Goal: Task Accomplishment & Management: Use online tool/utility

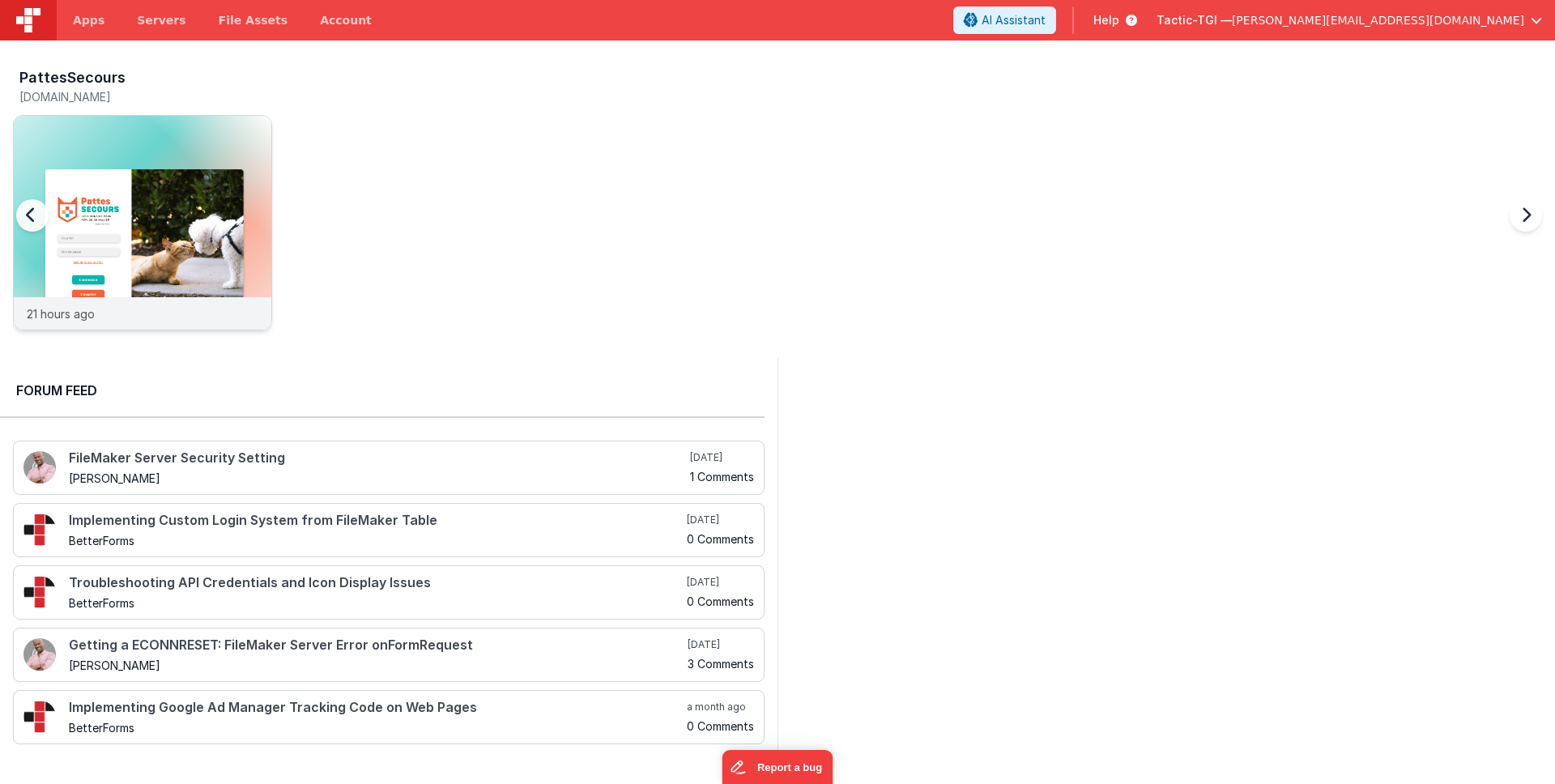
click at [160, 311] on div "21 hours ago" at bounding box center [143, 313] width 257 height 33
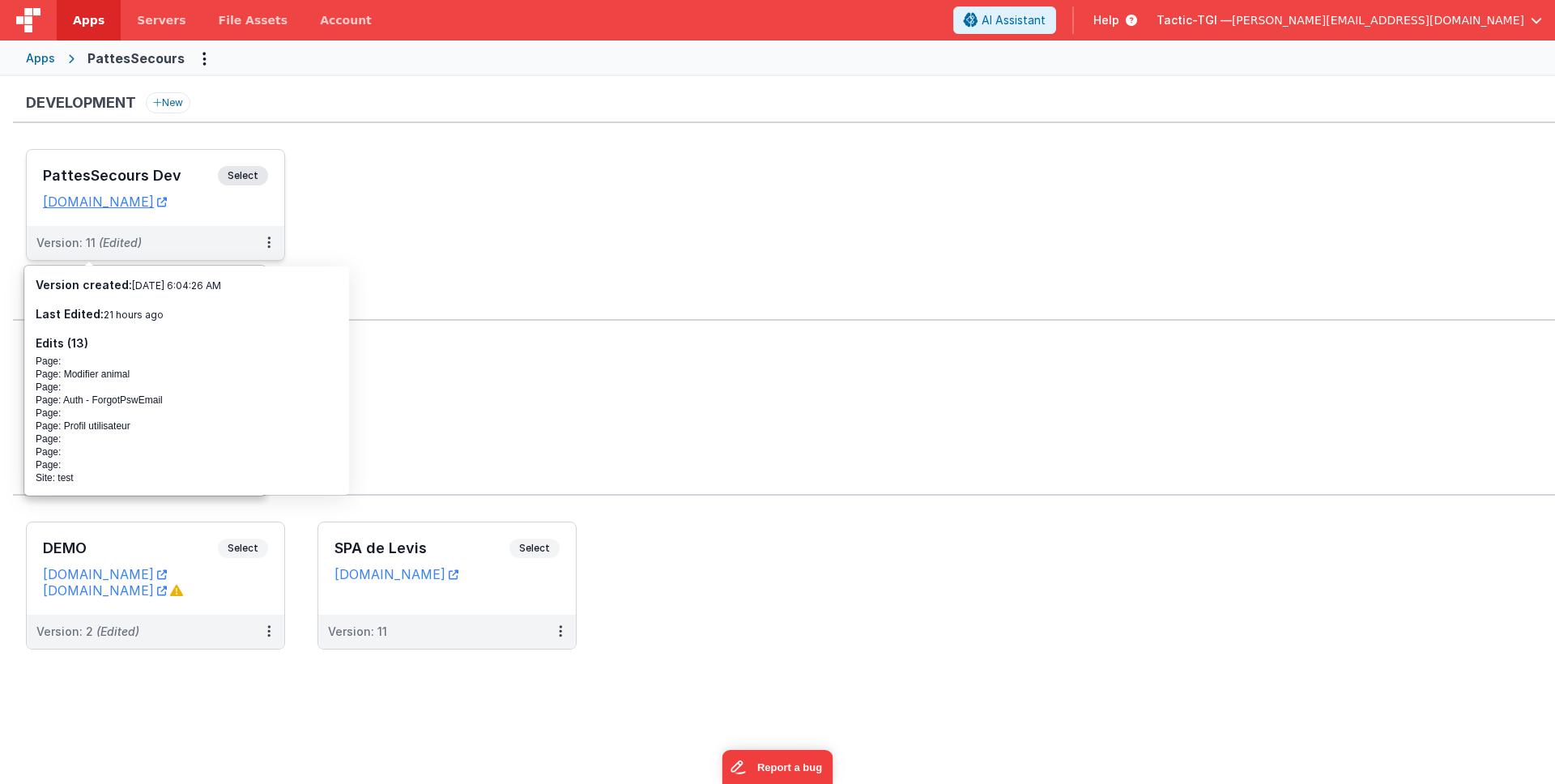
click at [138, 236] on span "(Edited)" at bounding box center [120, 243] width 43 height 14
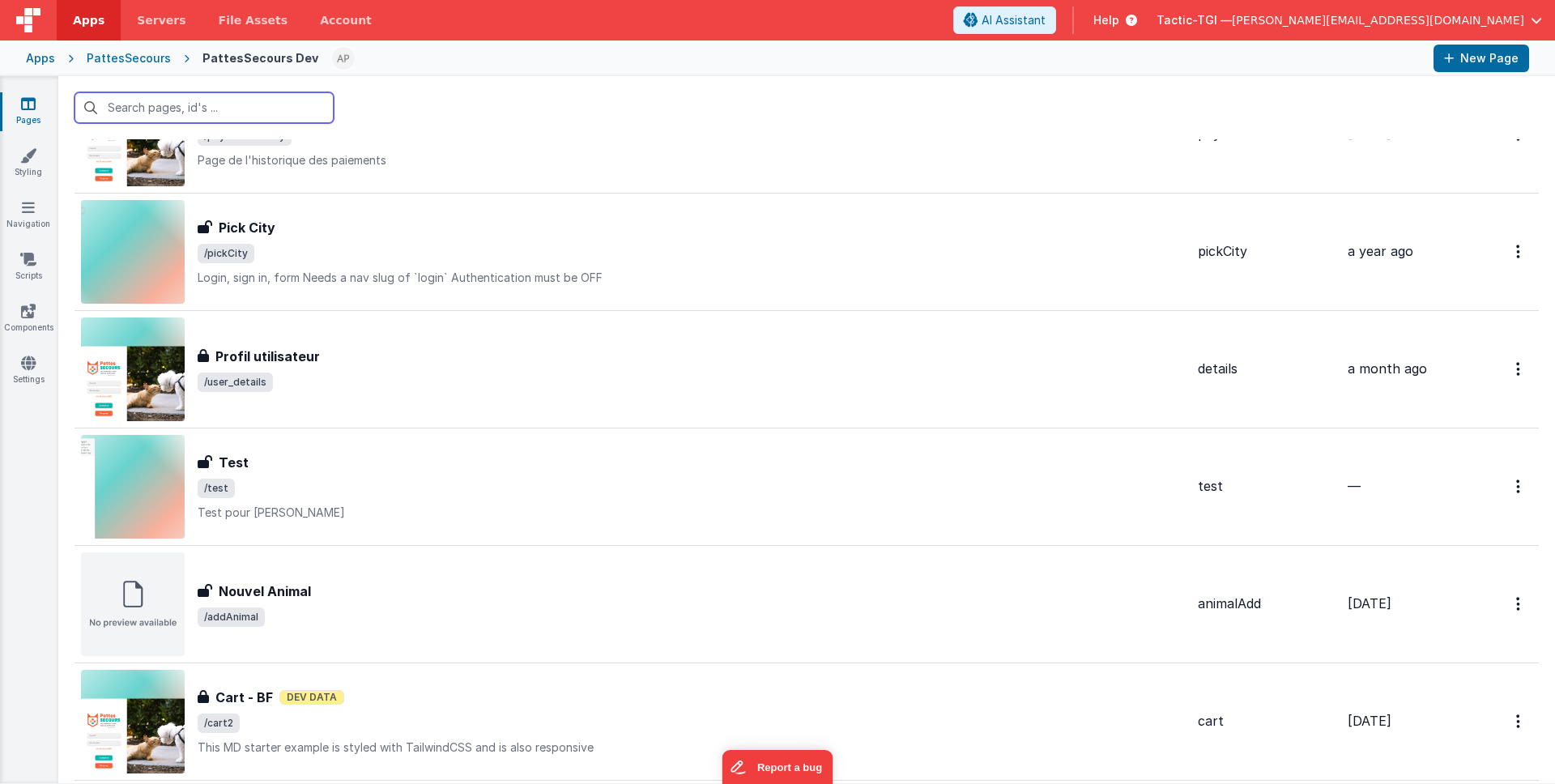
scroll to position [1816, 0]
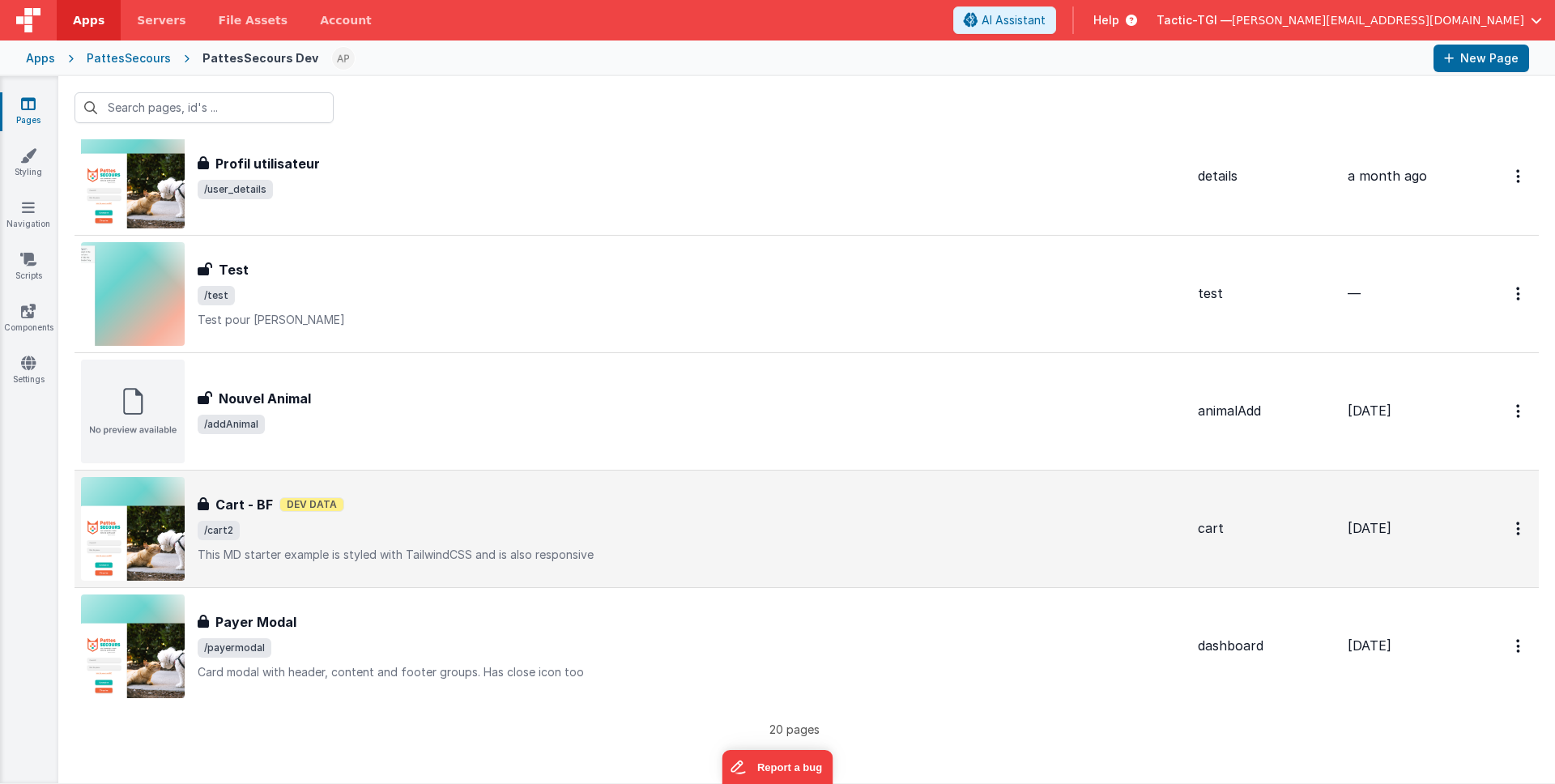
click at [373, 502] on div "Cart - BF Dev Data" at bounding box center [691, 505] width 987 height 20
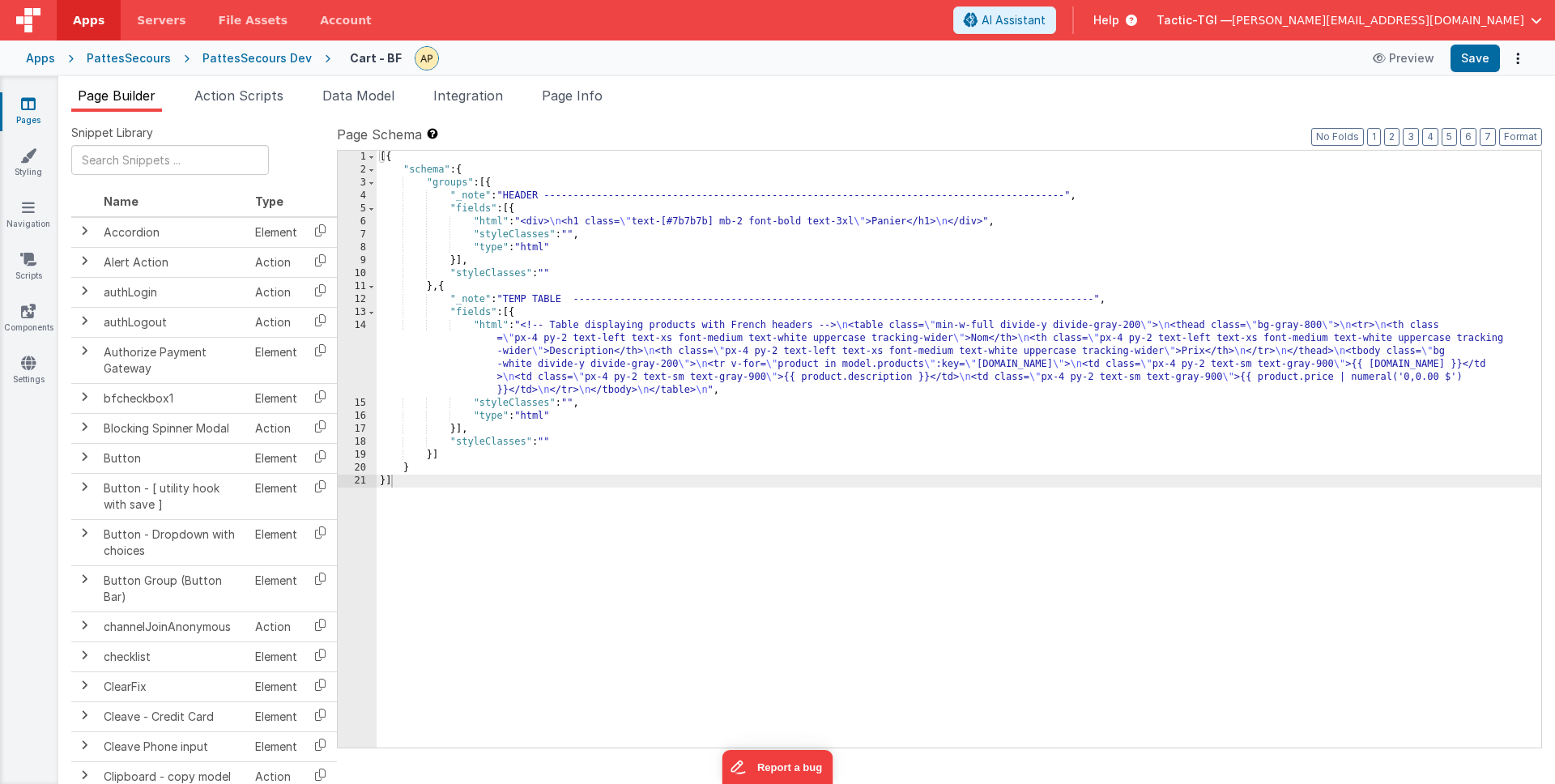
click at [774, 457] on div "[{ "schema" : { "groups" : [{ "_note" : "HEADER -------------------------------…" at bounding box center [958, 462] width 1165 height 623
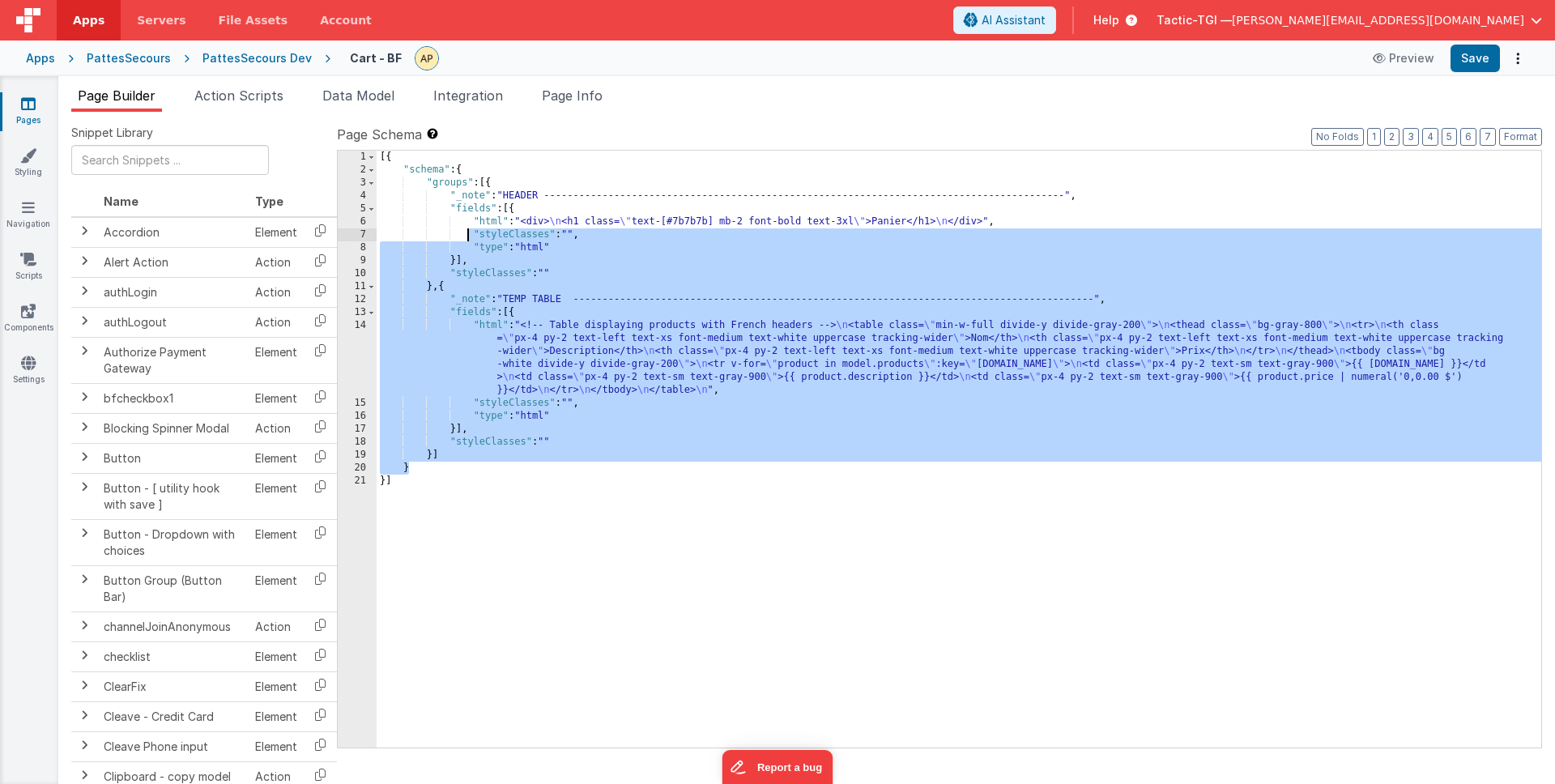
drag, startPoint x: 751, startPoint y: 446, endPoint x: 650, endPoint y: 308, distance: 171.0
click at [472, 237] on div "[{ "schema" : { "groups" : [{ "_note" : "HEADER -------------------------------…" at bounding box center [958, 462] width 1165 height 623
drag, startPoint x: 760, startPoint y: 384, endPoint x: 759, endPoint y: 396, distance: 12.0
click at [760, 384] on div "[{ "schema" : { "groups" : [{ "_note" : "HEADER -------------------------------…" at bounding box center [958, 462] width 1165 height 623
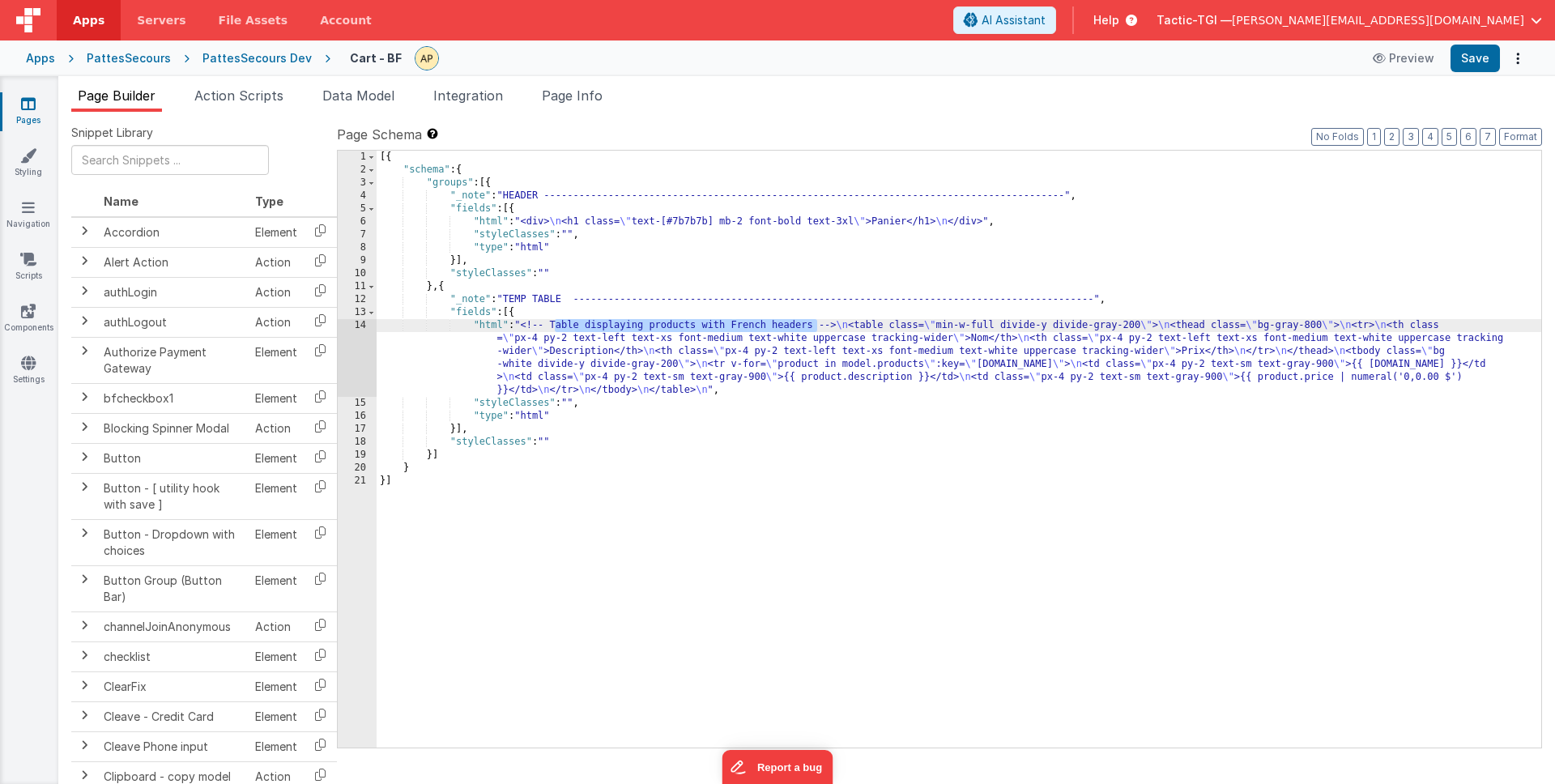
drag, startPoint x: 555, startPoint y: 327, endPoint x: 815, endPoint y: 330, distance: 260.0
click at [815, 330] on div "[{ "schema" : { "groups" : [{ "_note" : "HEADER -------------------------------…" at bounding box center [958, 462] width 1165 height 623
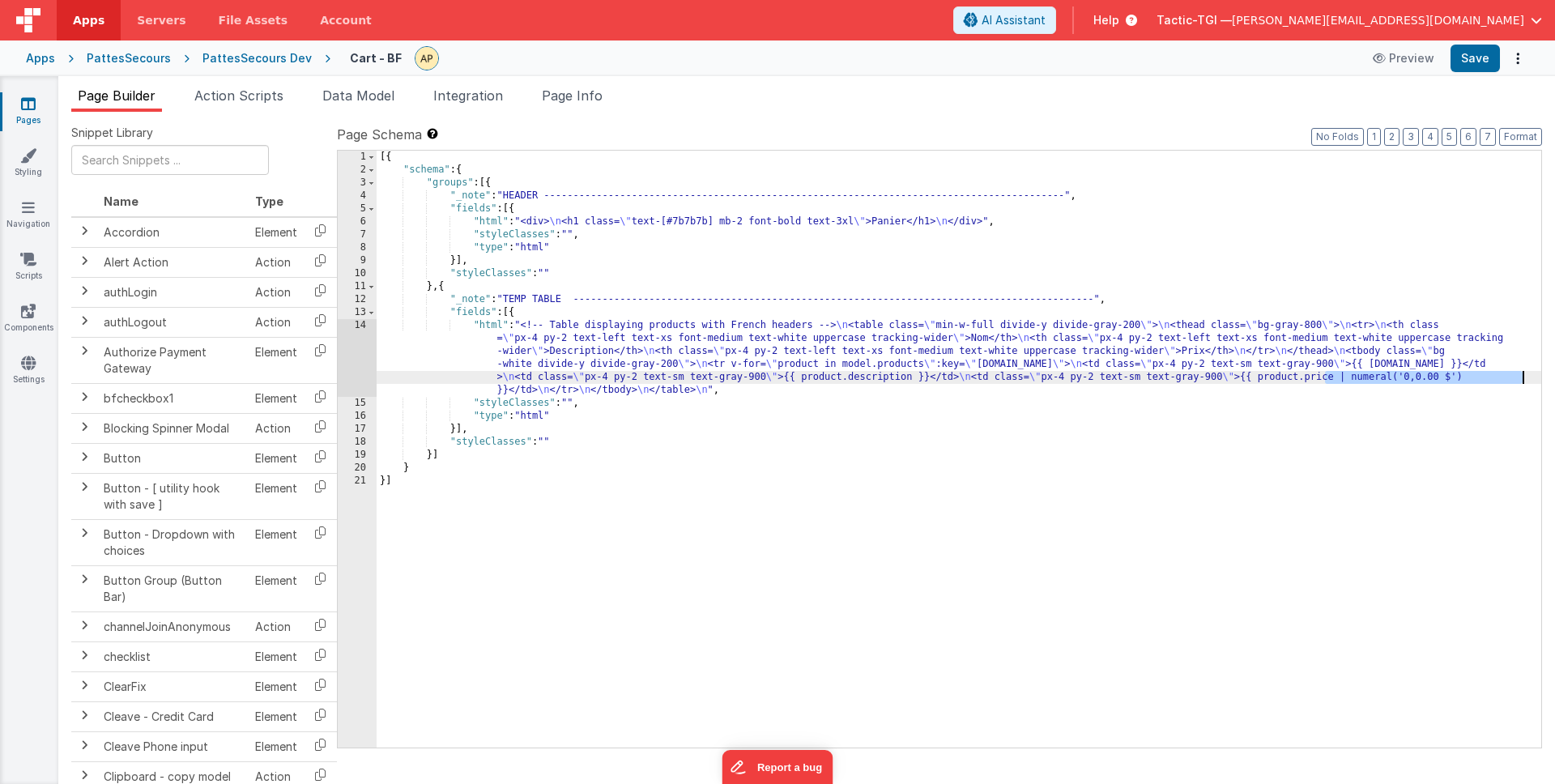
drag, startPoint x: 1323, startPoint y: 379, endPoint x: 1525, endPoint y: 382, distance: 202.0
click at [1525, 382] on div "[{ "schema" : { "groups" : [{ "_note" : "HEADER -------------------------------…" at bounding box center [958, 462] width 1165 height 623
click at [27, 114] on link "Pages" at bounding box center [28, 112] width 59 height 33
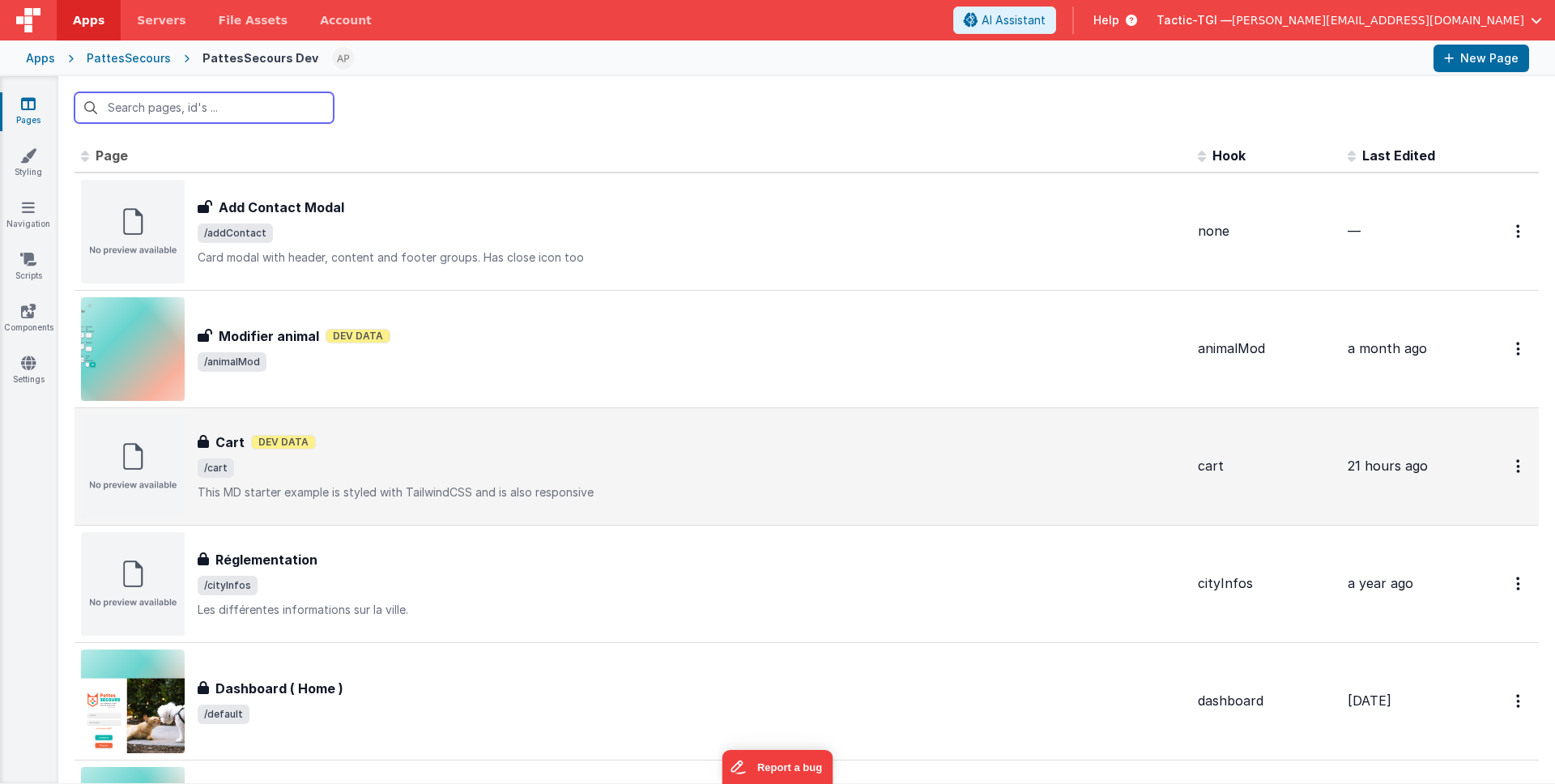
scroll to position [4, 0]
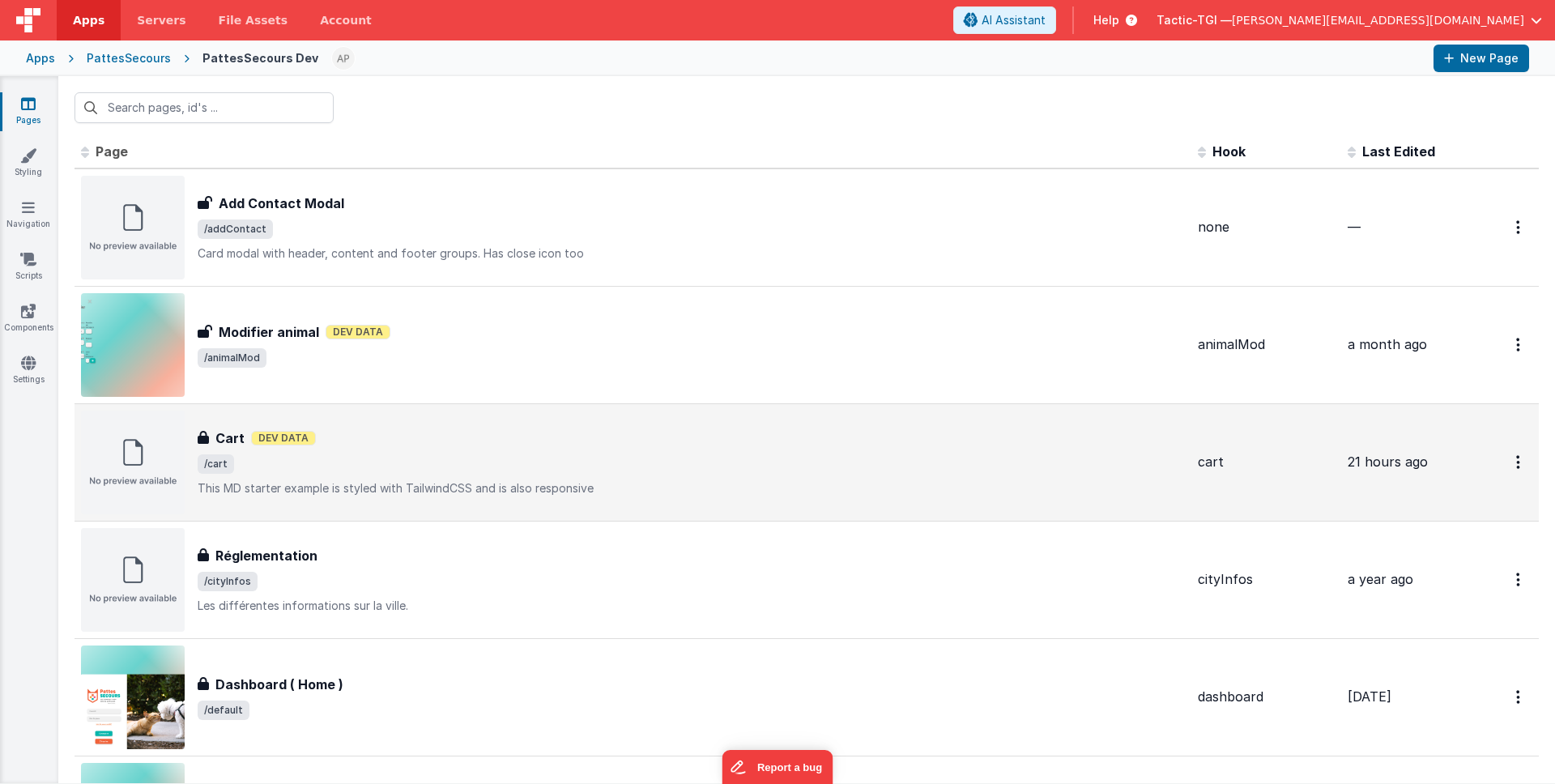
click at [357, 469] on span "/cart" at bounding box center [691, 464] width 987 height 20
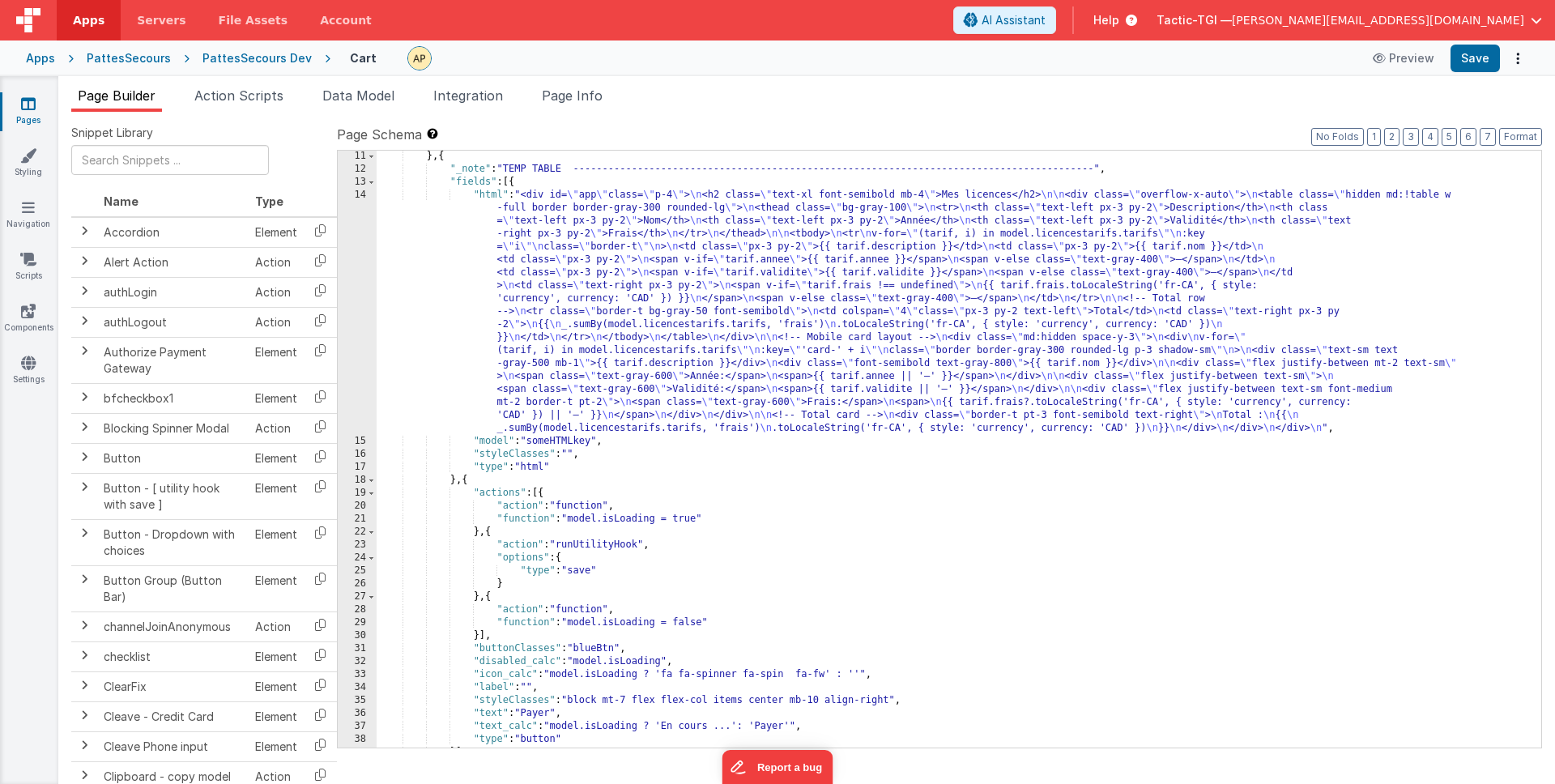
scroll to position [169, 0]
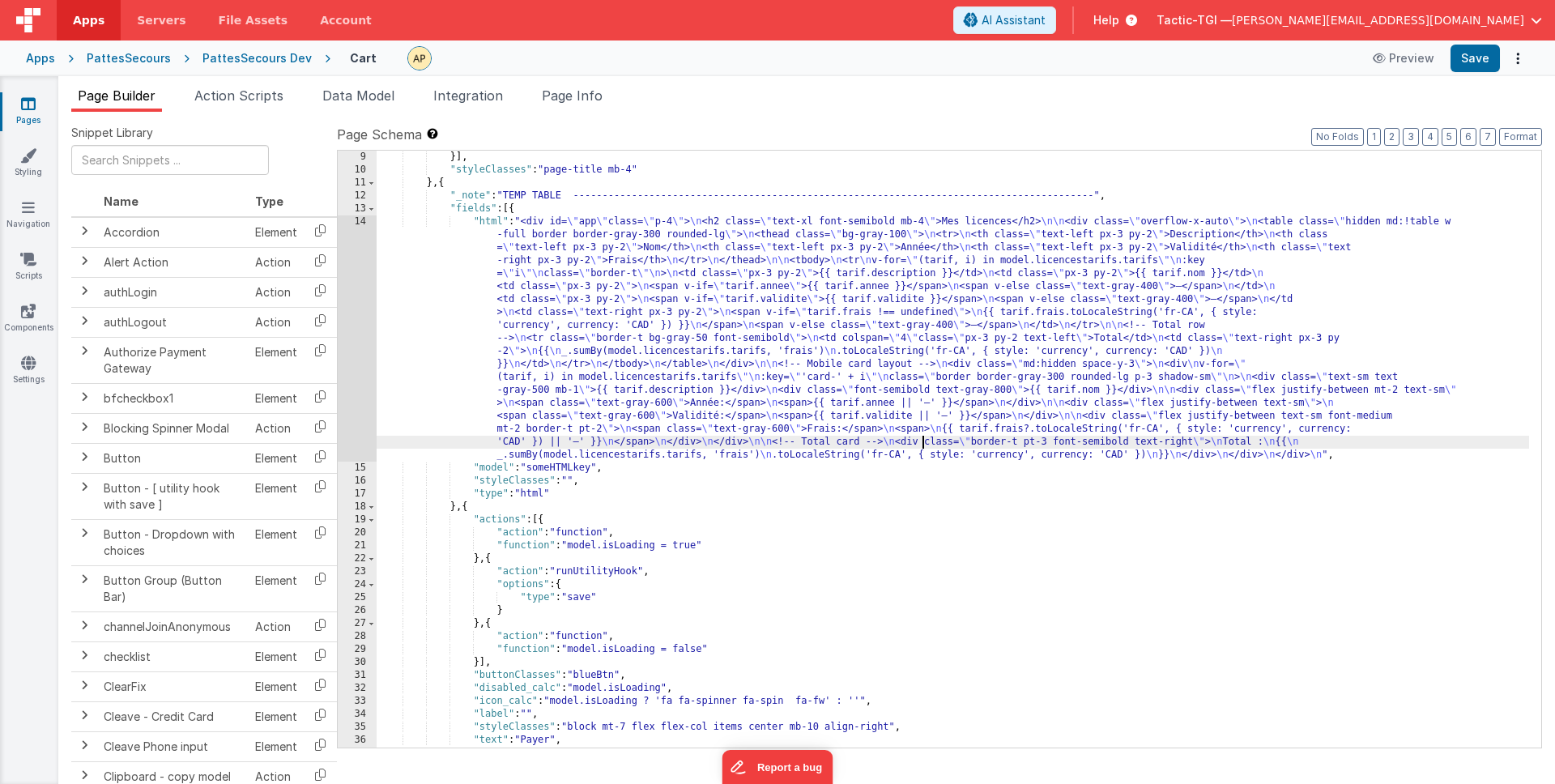
click at [923, 443] on div "}] , "styleClasses" : "page-title mb-4" } , { "_note" : "TEMP TABLE -----------…" at bounding box center [952, 462] width 1152 height 623
drag, startPoint x: 907, startPoint y: 443, endPoint x: 1056, endPoint y: 450, distance: 149.2
click at [1017, 447] on div "}] , "styleClasses" : "page-title mb-4" } , { "_note" : "TEMP TABLE -----------…" at bounding box center [952, 462] width 1152 height 623
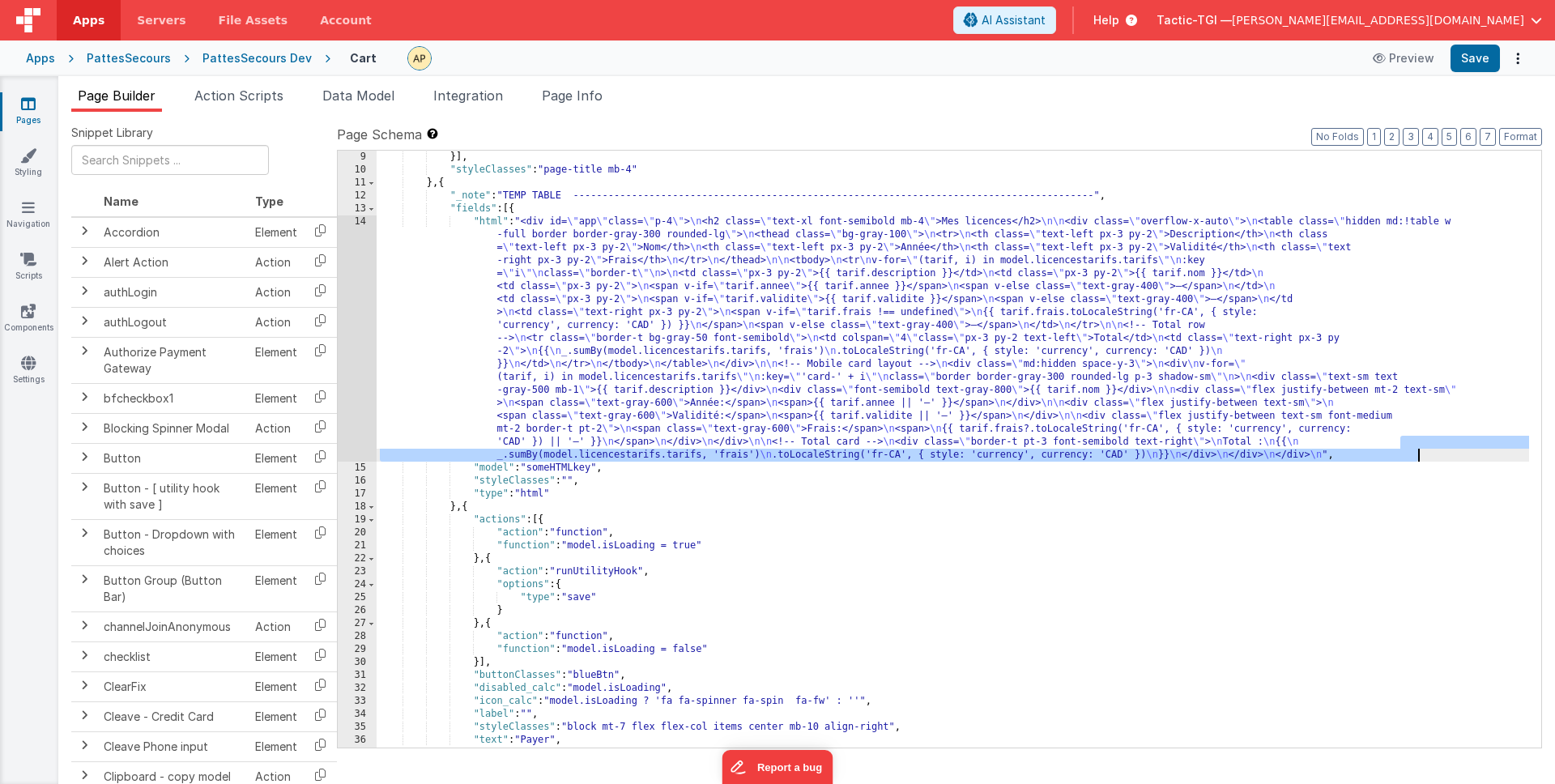
drag, startPoint x: 1402, startPoint y: 442, endPoint x: 1417, endPoint y: 451, distance: 17.5
click at [1417, 451] on div "}] , "styleClasses" : "page-title mb-4" } , { "_note" : "TEMP TABLE -----------…" at bounding box center [952, 462] width 1152 height 623
click at [581, 462] on div "}] , "styleClasses" : "page-title mb-4" } , { "_note" : "TEMP TABLE -----------…" at bounding box center [952, 462] width 1152 height 623
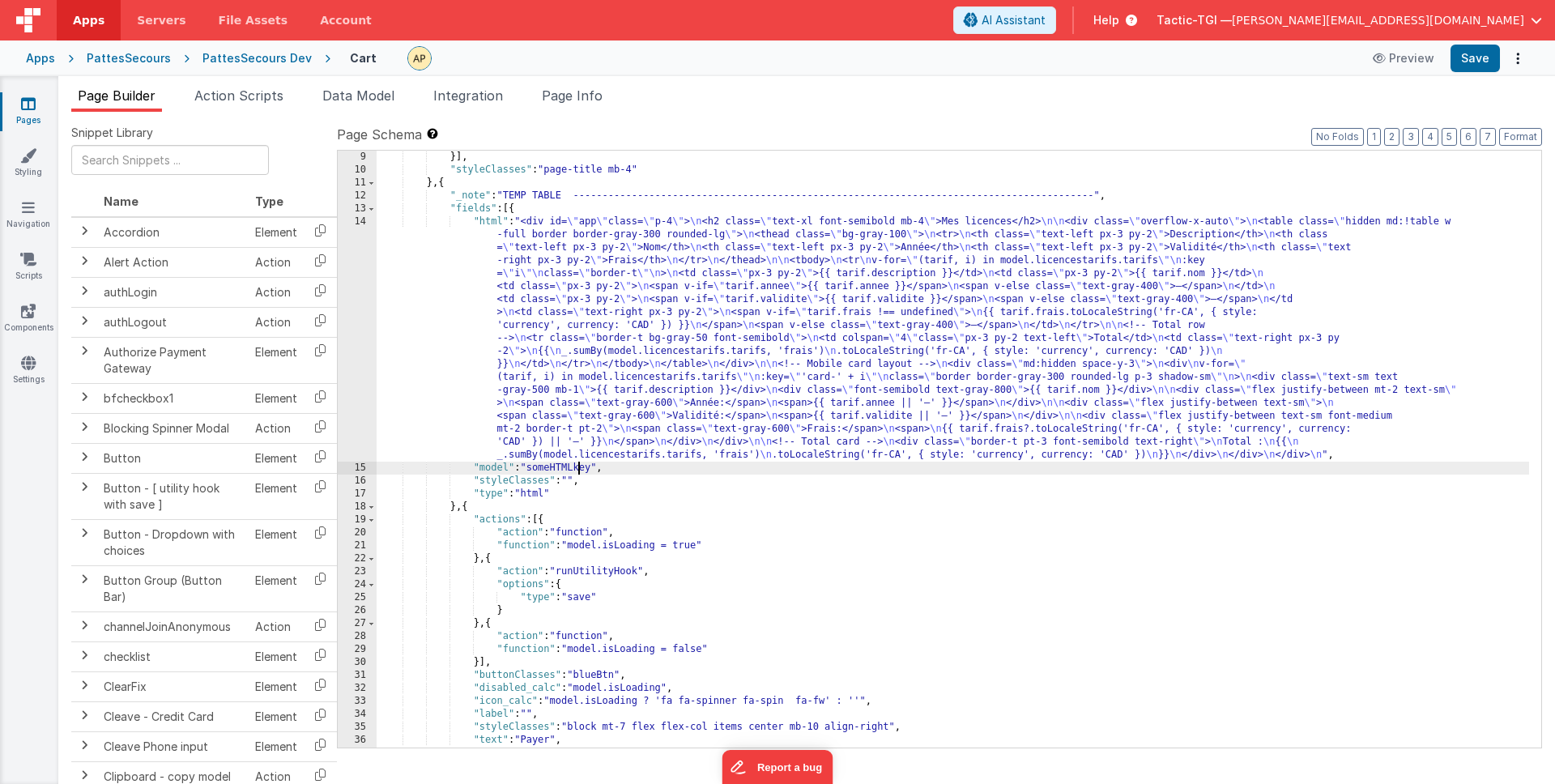
click at [575, 455] on div "}] , "styleClasses" : "page-title mb-4" } , { "_note" : "TEMP TABLE -----------…" at bounding box center [952, 462] width 1152 height 623
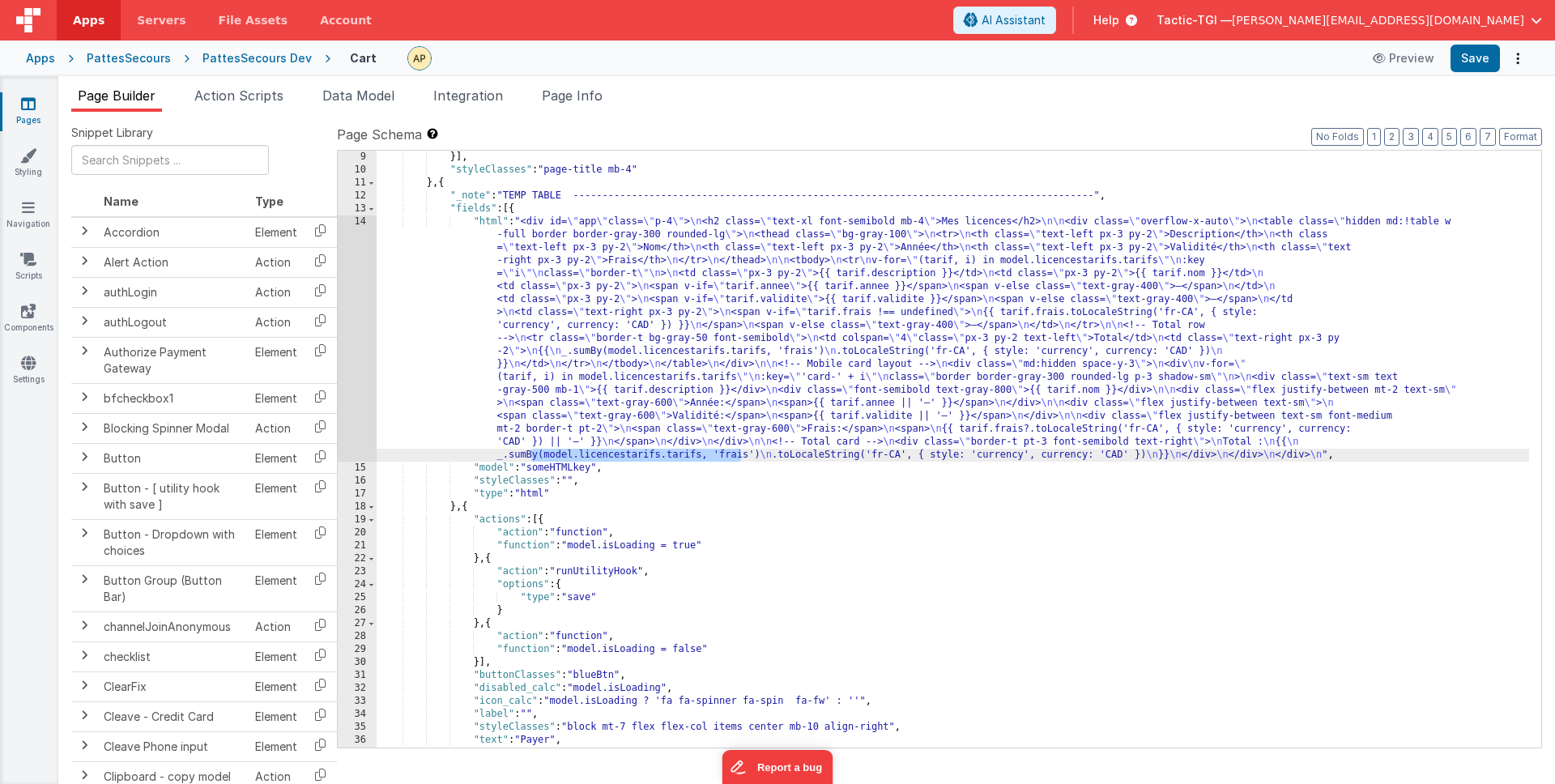
drag, startPoint x: 548, startPoint y: 458, endPoint x: 743, endPoint y: 460, distance: 195.0
click at [743, 460] on div "}] , "styleClasses" : "page-title mb-4" } , { "_note" : "TEMP TABLE -----------…" at bounding box center [952, 462] width 1152 height 623
drag, startPoint x: 785, startPoint y: 459, endPoint x: 761, endPoint y: 459, distance: 24.0
click at [761, 459] on div "}] , "styleClasses" : "page-title mb-4" } , { "_note" : "TEMP TABLE -----------…" at bounding box center [952, 462] width 1152 height 623
click at [846, 476] on div "}] , "styleClasses" : "page-title mb-4" } , { "_note" : "TEMP TABLE -----------…" at bounding box center [952, 462] width 1152 height 623
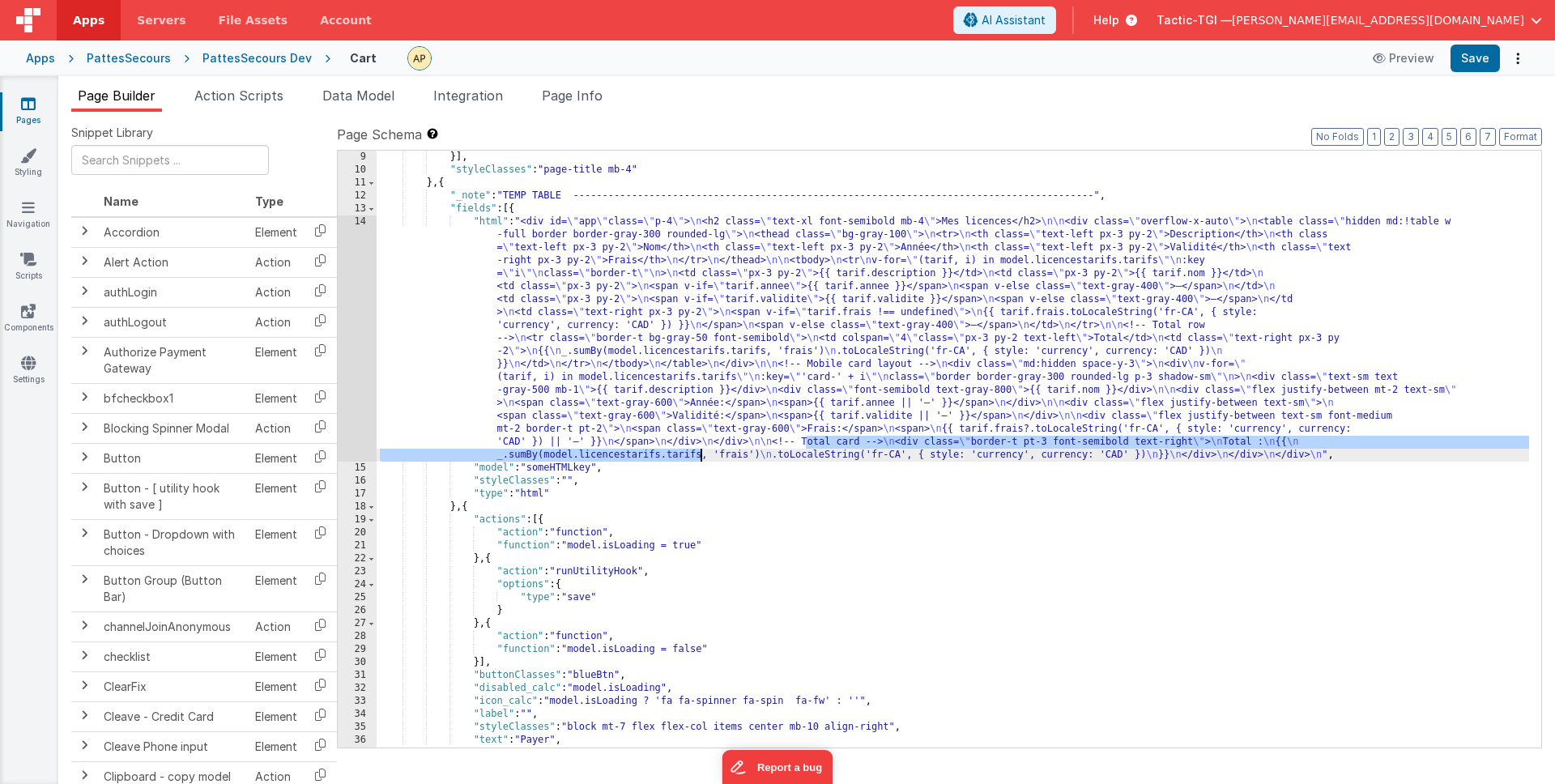
drag, startPoint x: 804, startPoint y: 443, endPoint x: 796, endPoint y: 466, distance: 24.4
click at [749, 464] on div "}] , "styleClasses" : "page-title mb-4" } , { "_note" : "TEMP TABLE -----------…" at bounding box center [952, 462] width 1152 height 623
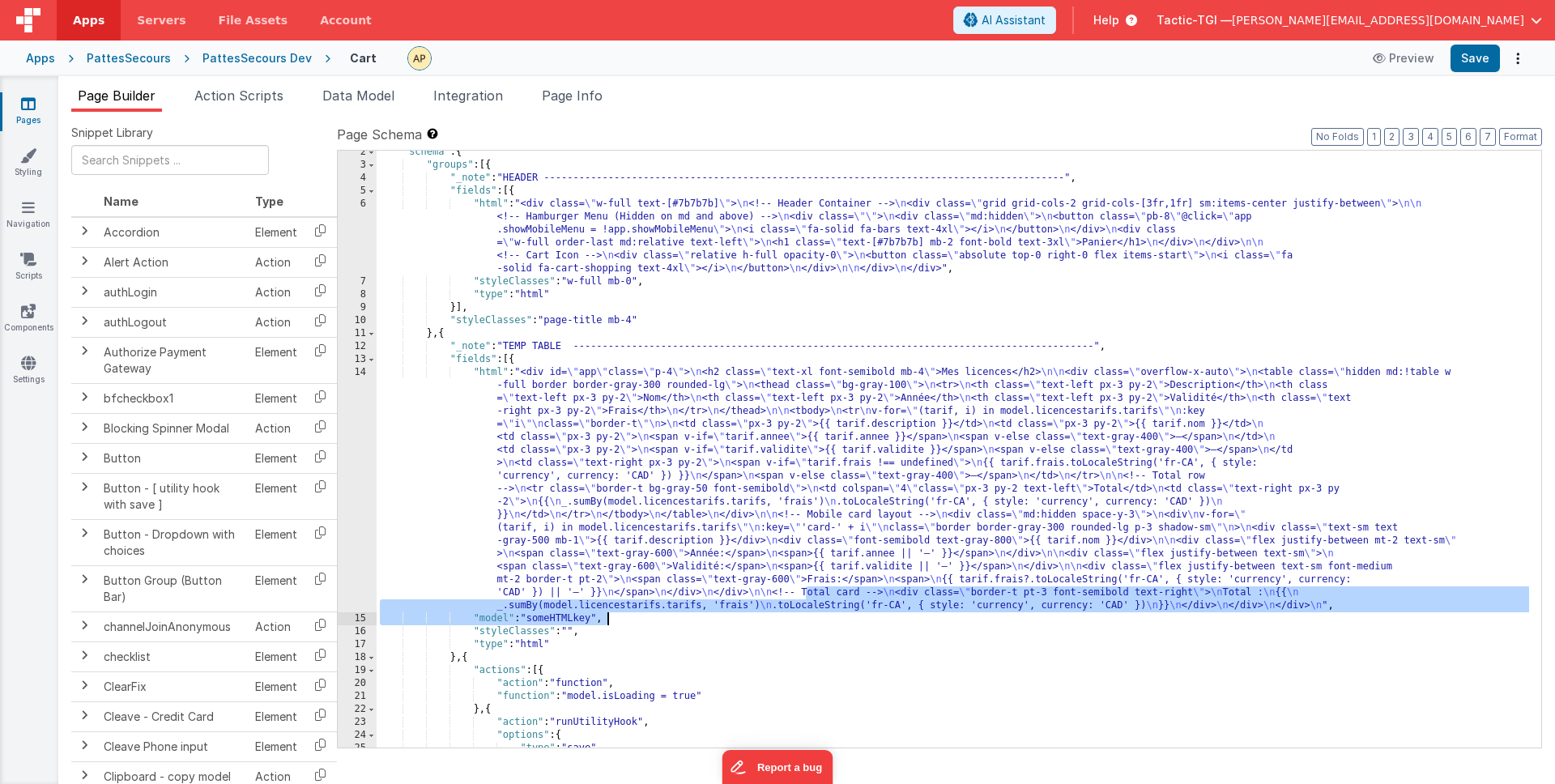
scroll to position [0, 0]
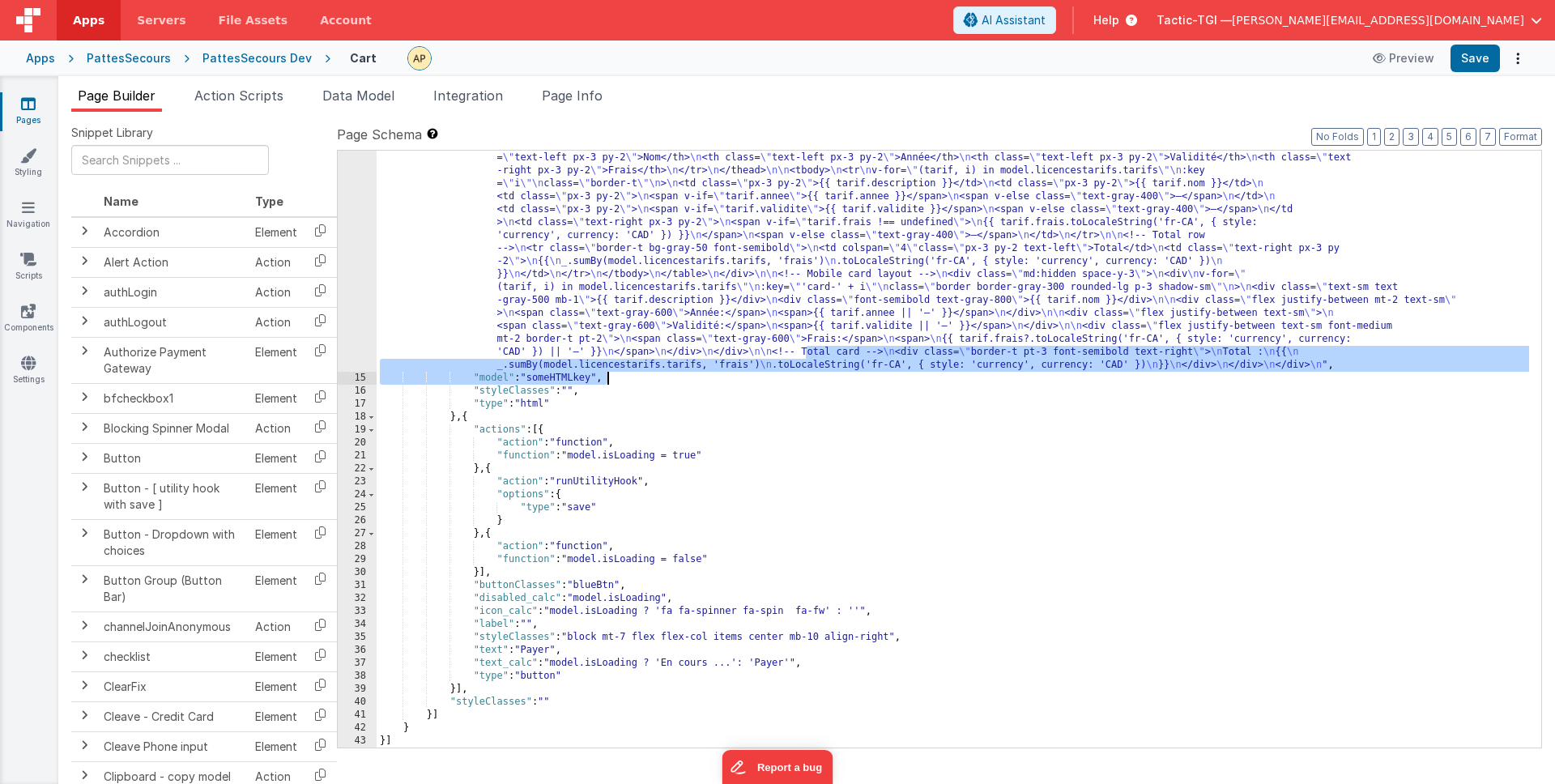
drag, startPoint x: 949, startPoint y: 481, endPoint x: 677, endPoint y: 223, distance: 374.9
click at [949, 482] on div ""html" : "<div id= \" app \" class= \" p-4 \" > \n <h2 class= \" text-xl font-s…" at bounding box center [952, 553] width 1152 height 856
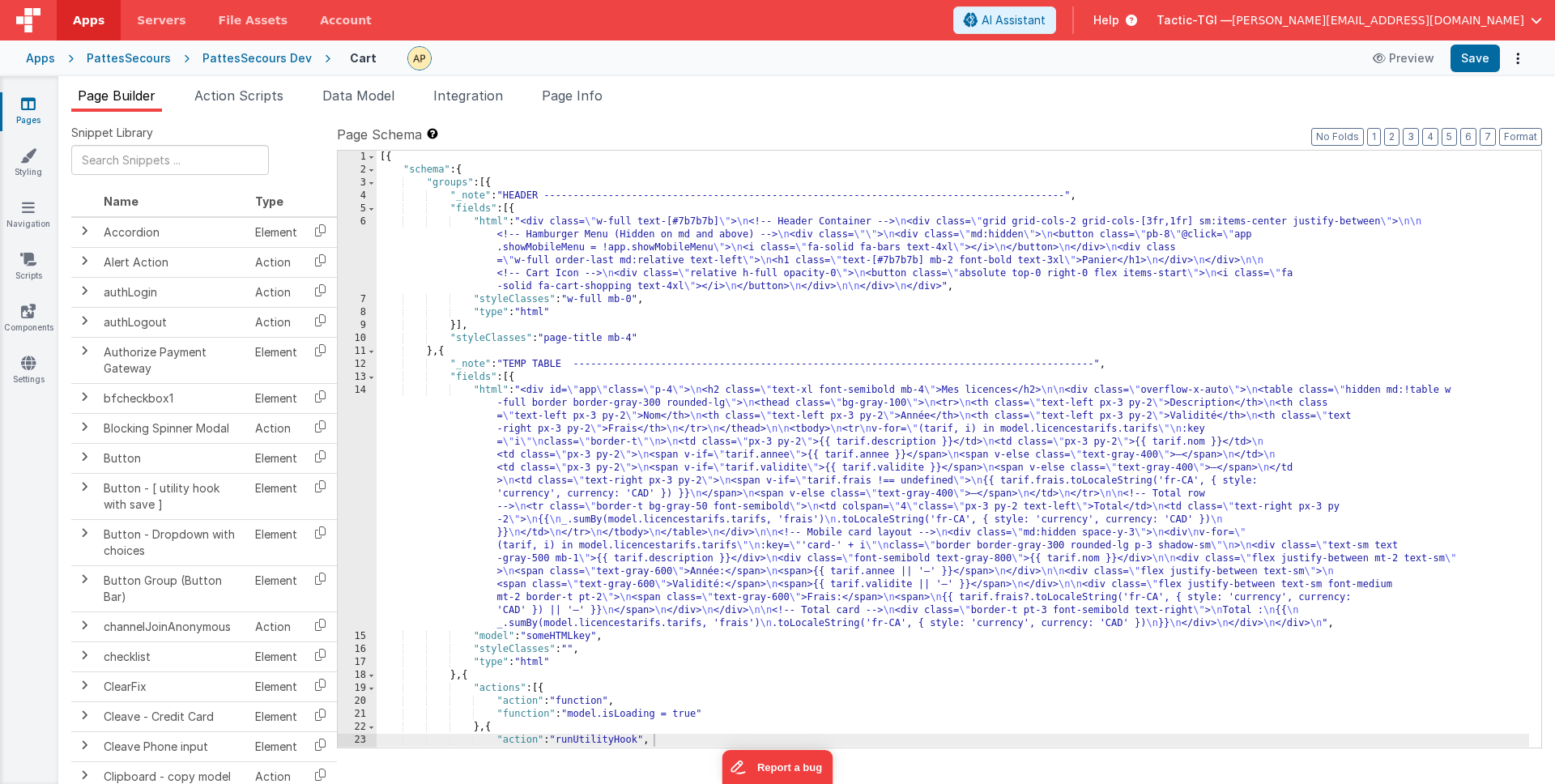
click at [12, 109] on link "Pages" at bounding box center [28, 112] width 59 height 33
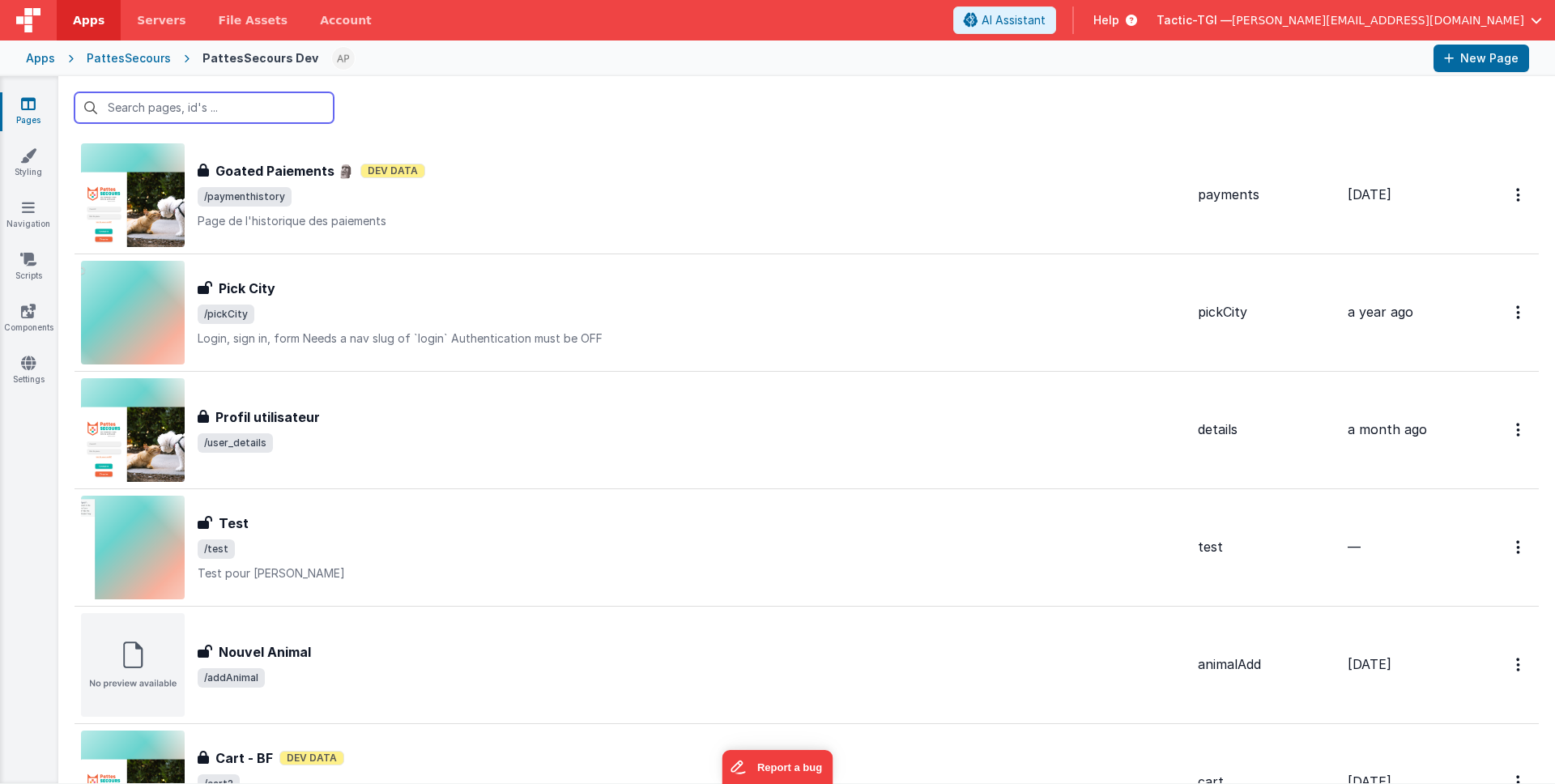
scroll to position [1816, 0]
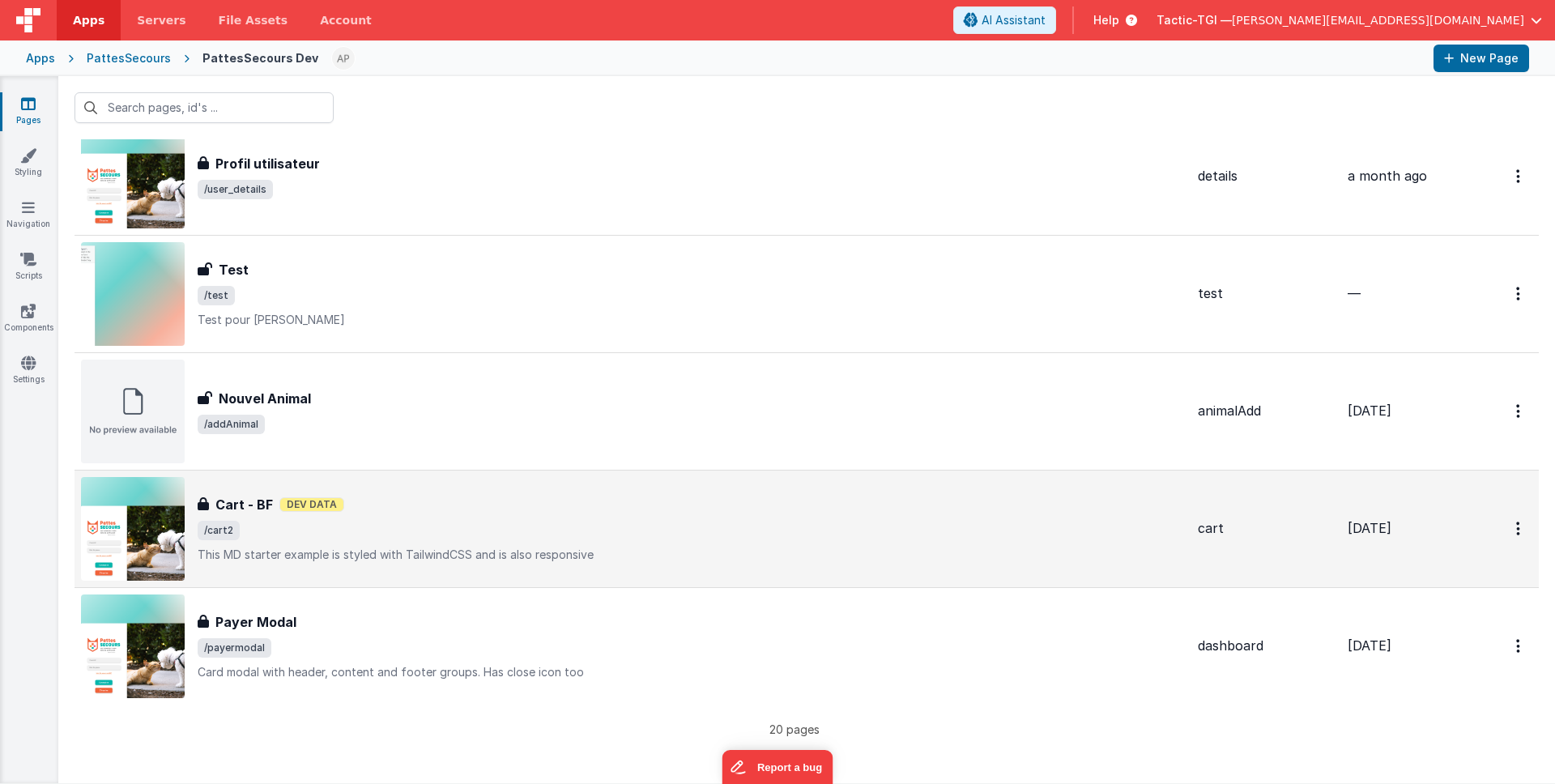
click at [395, 509] on div "Cart - BF Dev Data" at bounding box center [691, 505] width 987 height 20
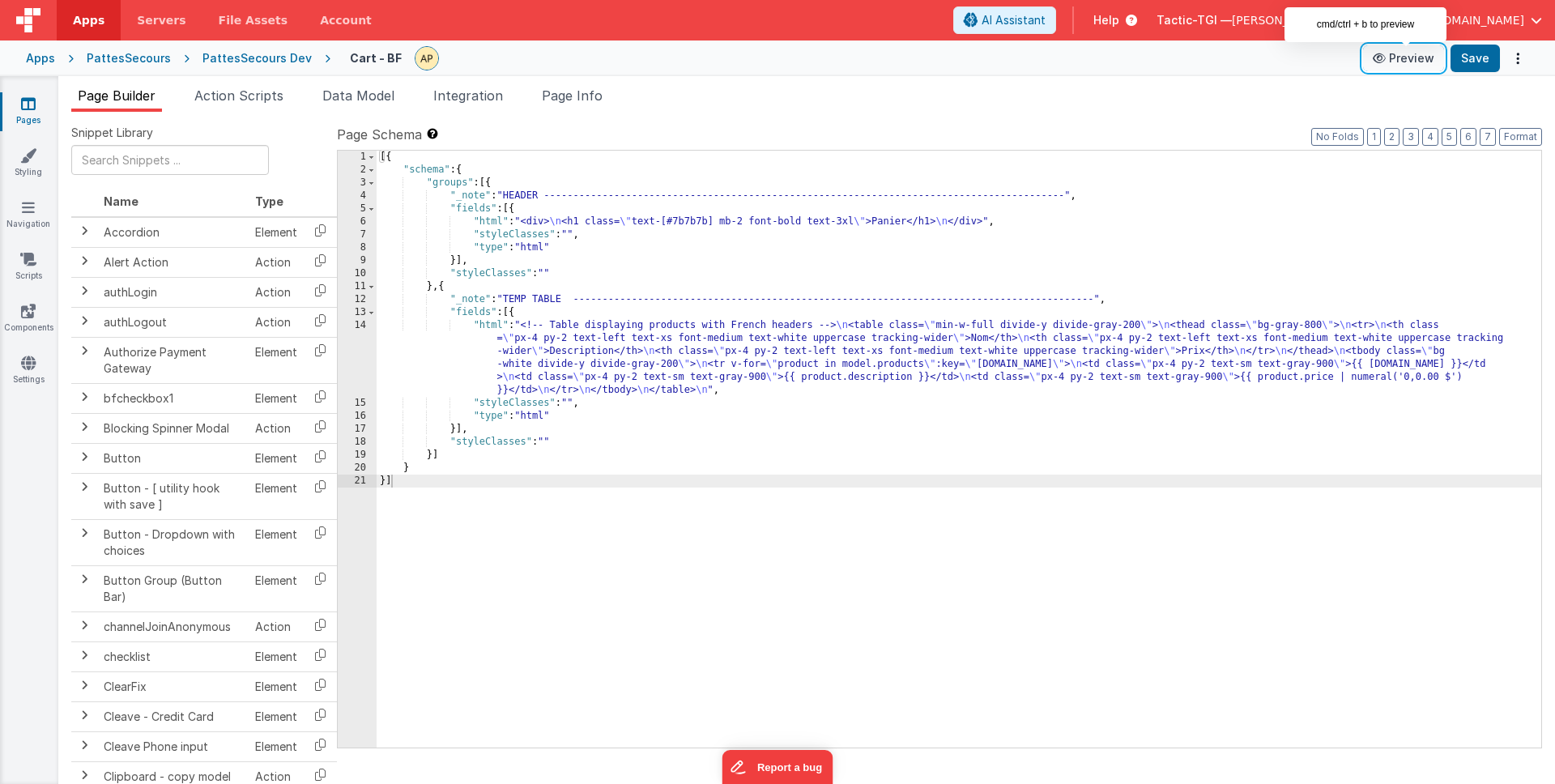
click at [1416, 54] on button "Preview" at bounding box center [1402, 58] width 81 height 26
click at [47, 104] on link "Pages" at bounding box center [28, 112] width 59 height 33
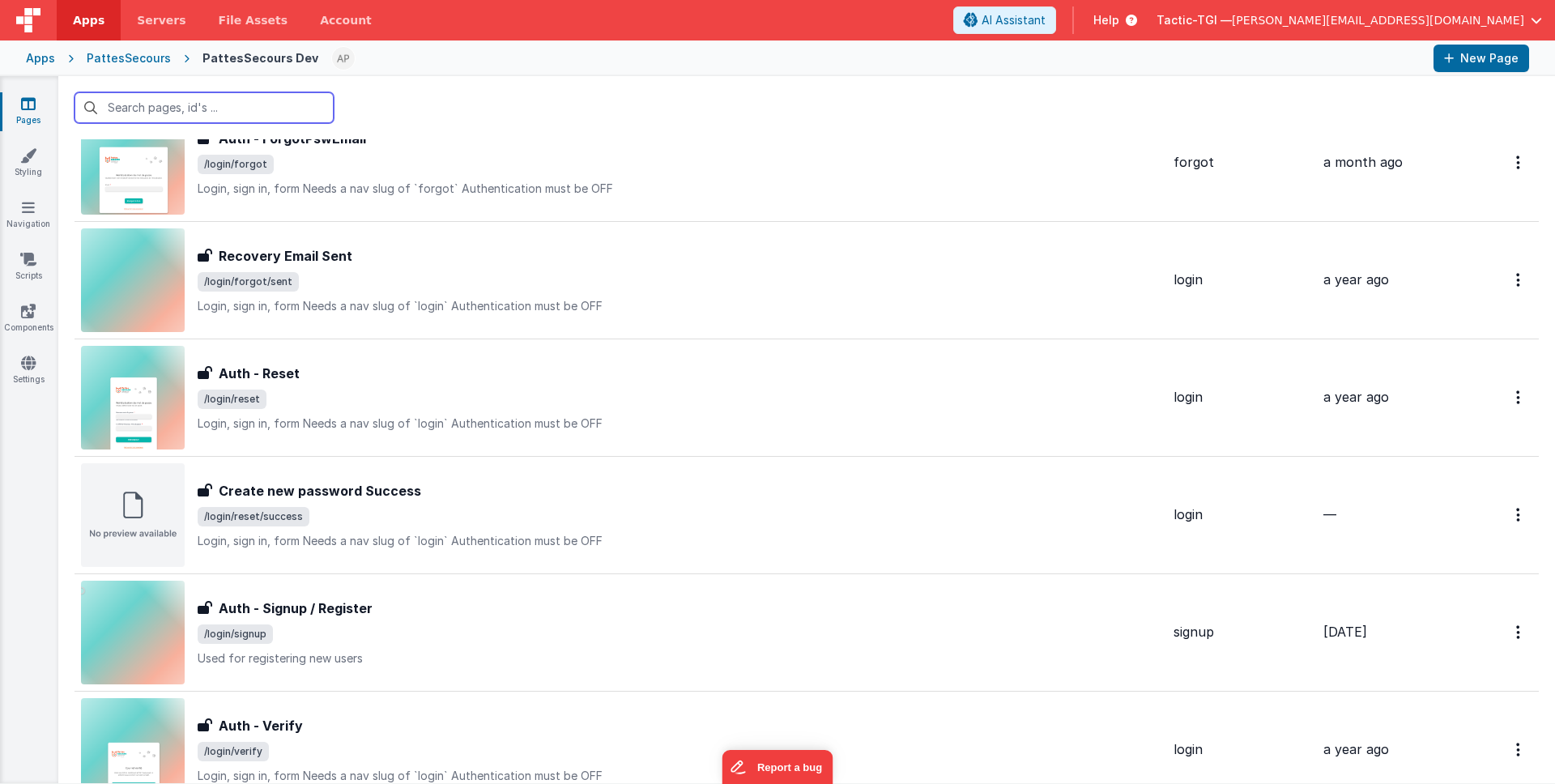
scroll to position [1816, 0]
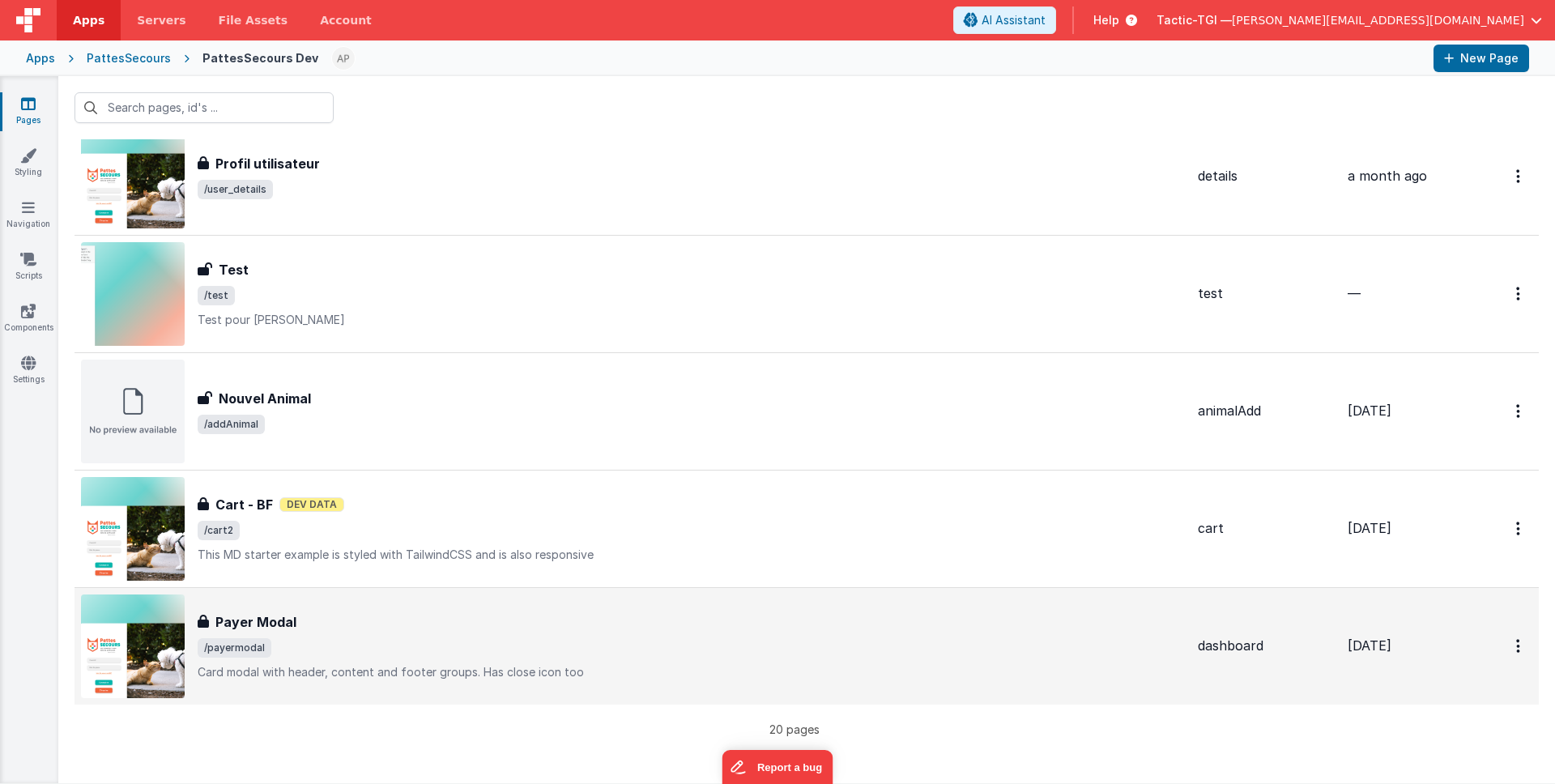
click at [374, 681] on div "Payer Modal Payer Modal /payermodal Card modal with header, content and footer …" at bounding box center [632, 646] width 1103 height 104
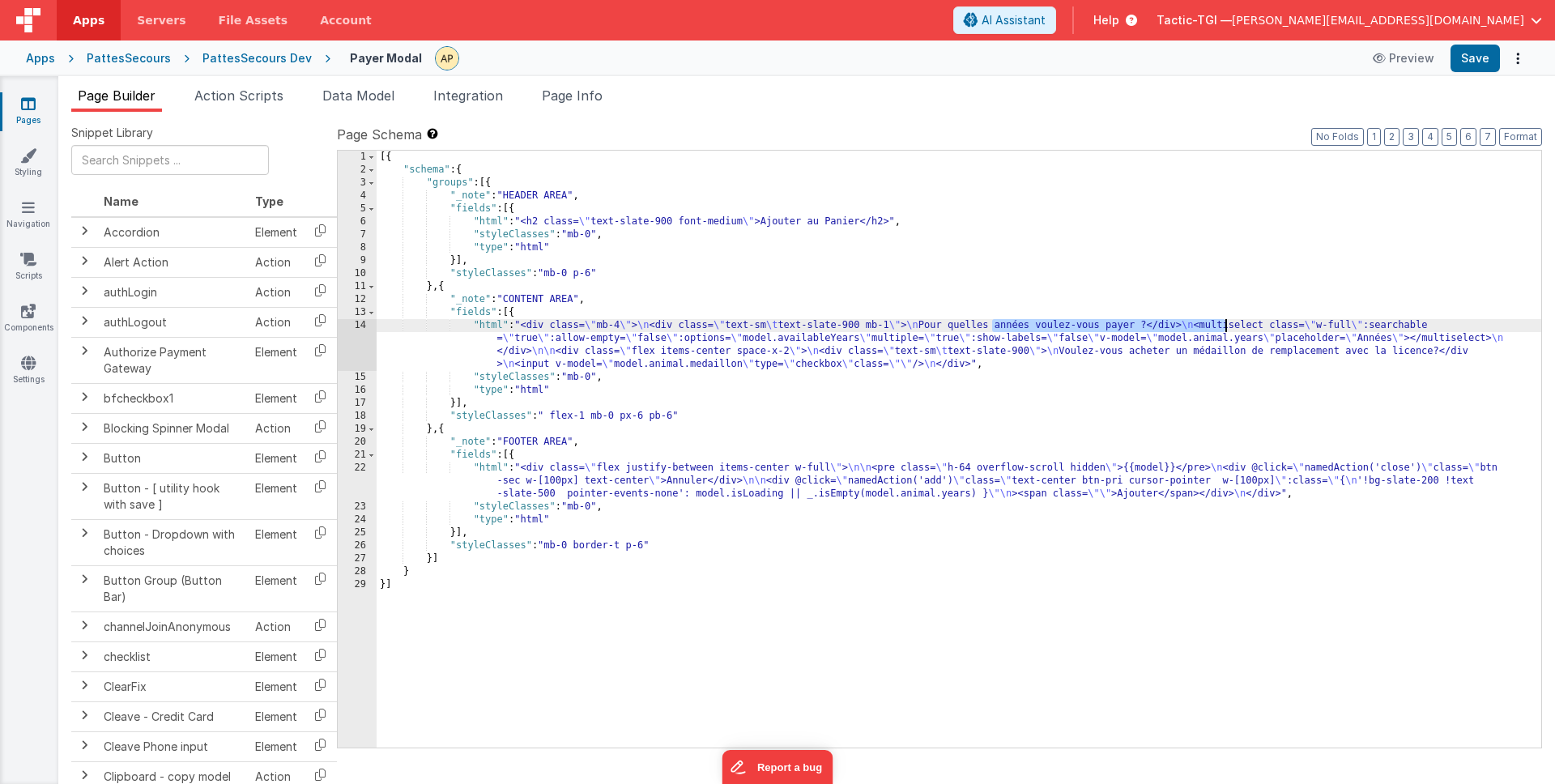
drag, startPoint x: 991, startPoint y: 325, endPoint x: 1224, endPoint y: 322, distance: 233.0
click at [1224, 322] on div "[{ "schema" : { "groups" : [{ "_note" : "HEADER AREA" , "fields" : [{ "html" : …" at bounding box center [958, 462] width 1165 height 623
drag, startPoint x: 1056, startPoint y: 325, endPoint x: 1064, endPoint y: 331, distance: 10.0
click at [1056, 325] on div "[{ "schema" : { "groups" : [{ "_note" : "HEADER AREA" , "fields" : [{ "html" : …" at bounding box center [958, 462] width 1165 height 623
click at [1063, 326] on div "[{ "schema" : { "groups" : [{ "_note" : "HEADER AREA" , "fields" : [{ "html" : …" at bounding box center [958, 462] width 1165 height 623
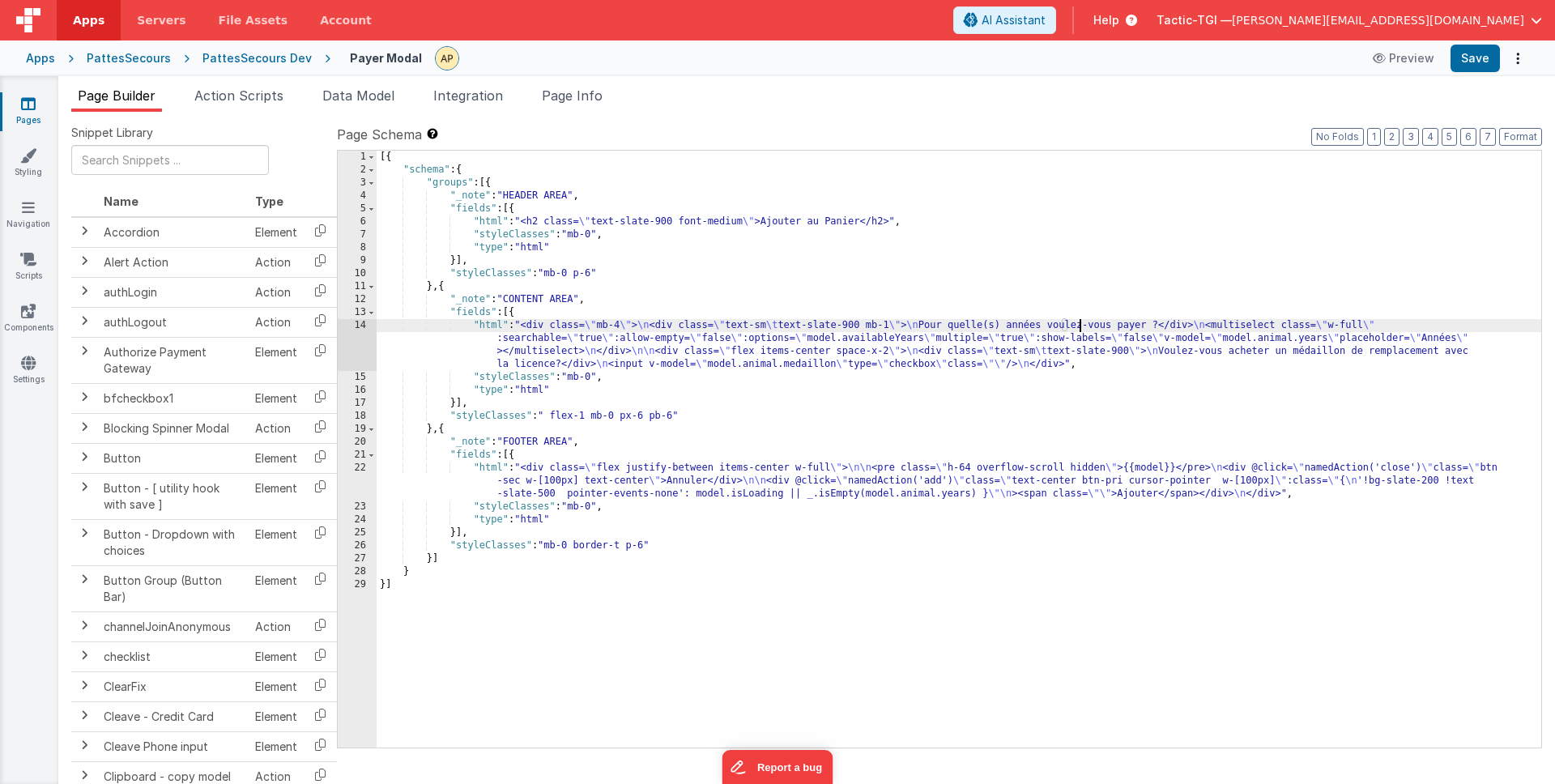
click at [1111, 325] on div "[{ "schema" : { "groups" : [{ "_note" : "HEADER AREA" , "fields" : [{ "html" : …" at bounding box center [958, 462] width 1165 height 623
click at [1114, 327] on div "[{ "schema" : { "groups" : [{ "_note" : "HEADER AREA" , "fields" : [{ "html" : …" at bounding box center [958, 462] width 1165 height 623
click at [1297, 408] on div "[{ "schema" : { "groups" : [{ "_note" : "HEADER AREA" , "fields" : [{ "html" : …" at bounding box center [958, 462] width 1165 height 623
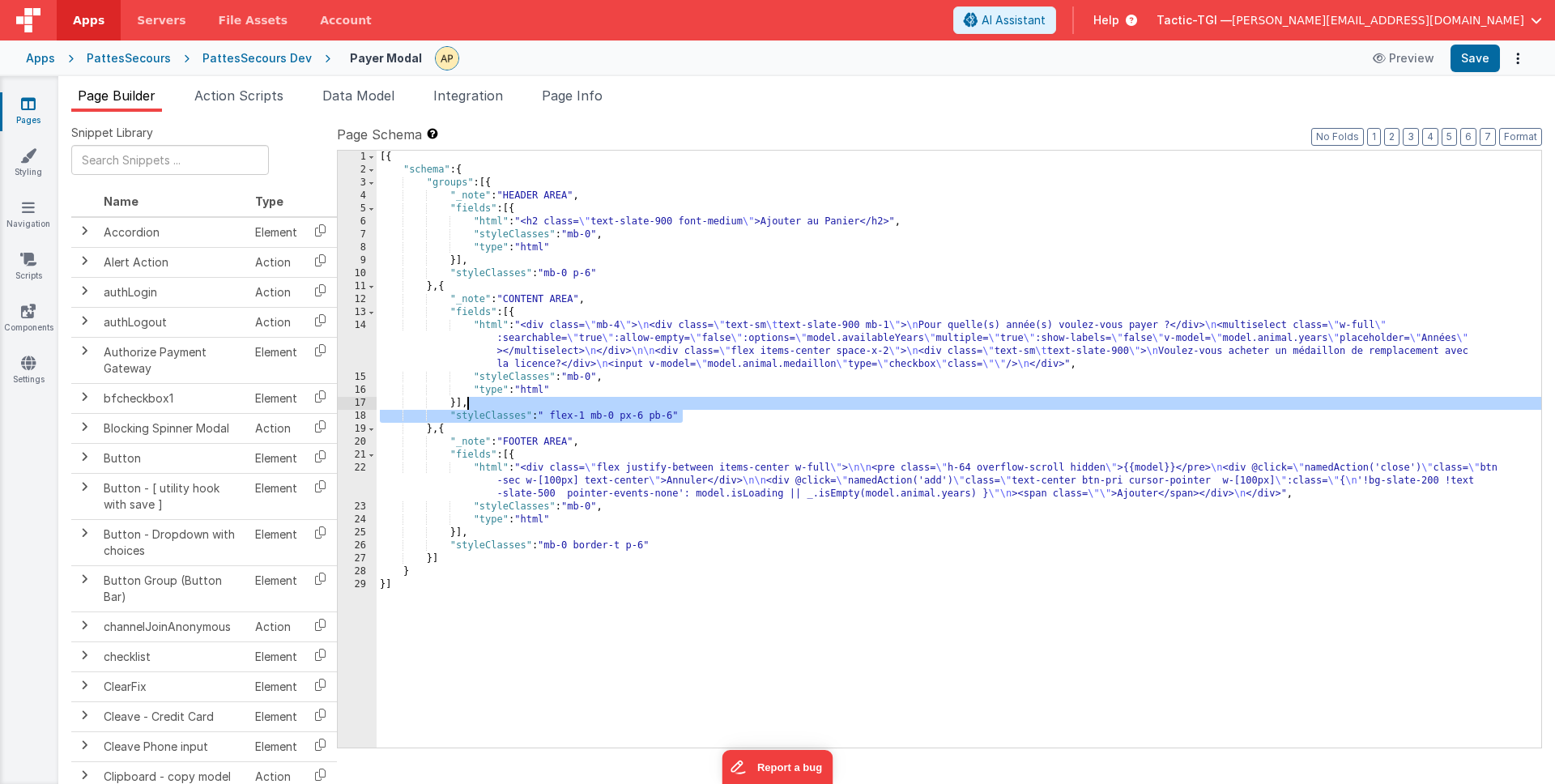
click at [1481, 340] on div "[{ "schema" : { "groups" : [{ "_note" : "HEADER AREA" , "fields" : [{ "html" : …" at bounding box center [958, 462] width 1165 height 623
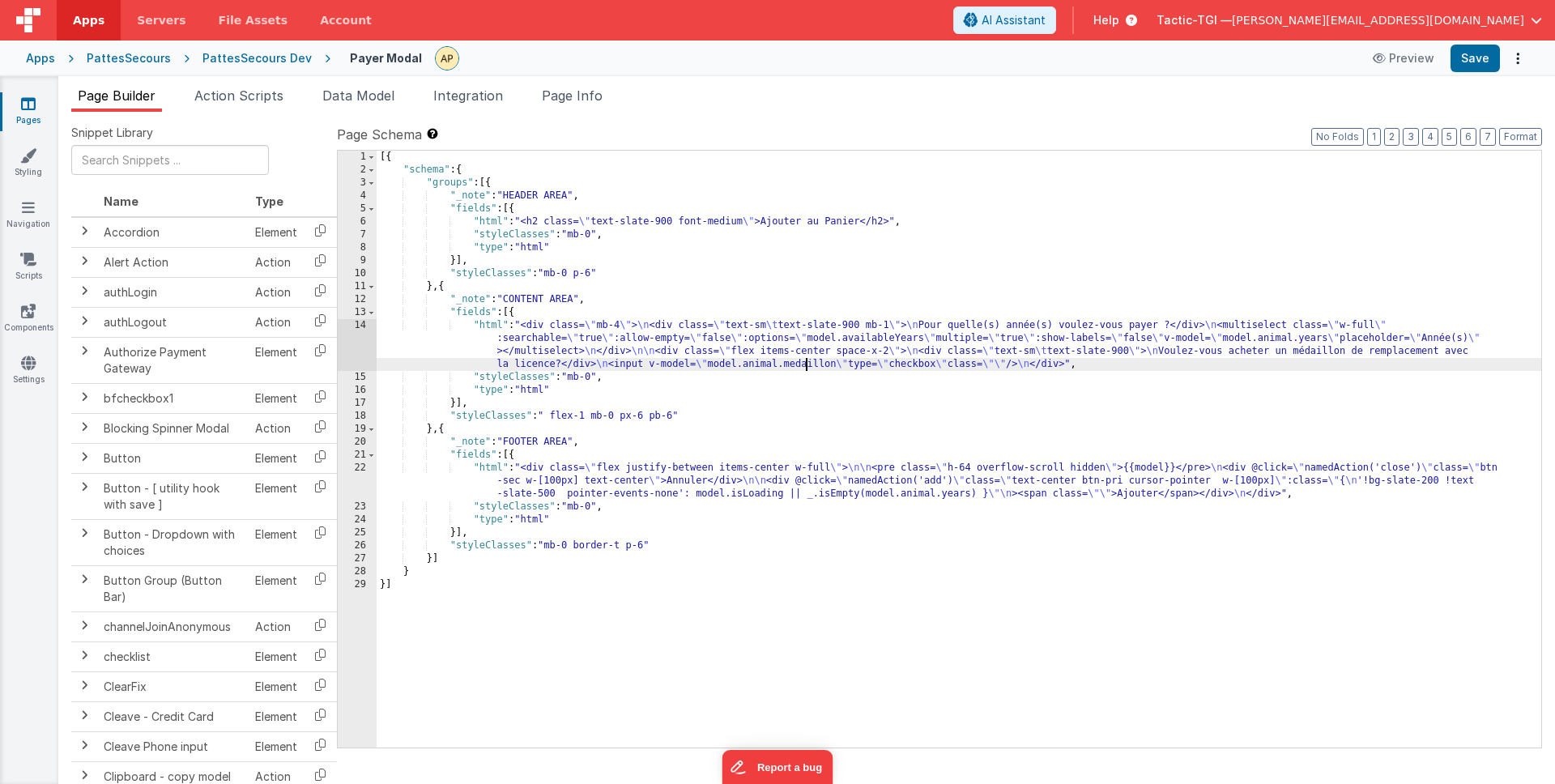
click at [805, 365] on div "[{ "schema" : { "groups" : [{ "_note" : "HEADER AREA" , "fields" : [{ "html" : …" at bounding box center [958, 462] width 1165 height 623
click at [1003, 358] on div "[{ "schema" : { "groups" : [{ "_note" : "HEADER AREA" , "fields" : [{ "html" : …" at bounding box center [958, 462] width 1165 height 623
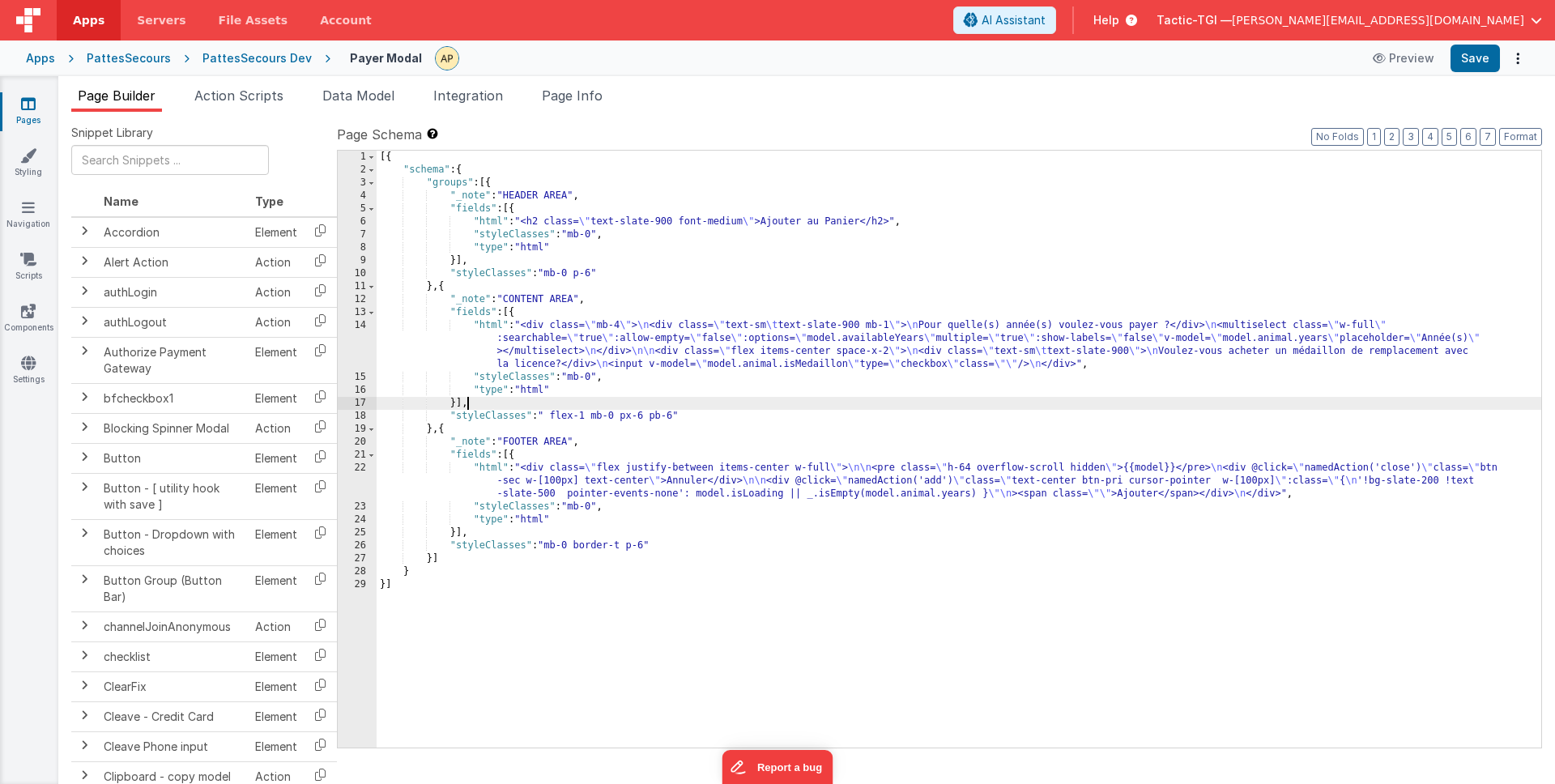
click at [1001, 400] on div "[{ "schema" : { "groups" : [{ "_note" : "HEADER AREA" , "fields" : [{ "html" : …" at bounding box center [958, 462] width 1165 height 623
click at [1470, 63] on button "Save" at bounding box center [1475, 58] width 50 height 27
click at [1401, 62] on button "Preview" at bounding box center [1402, 58] width 81 height 26
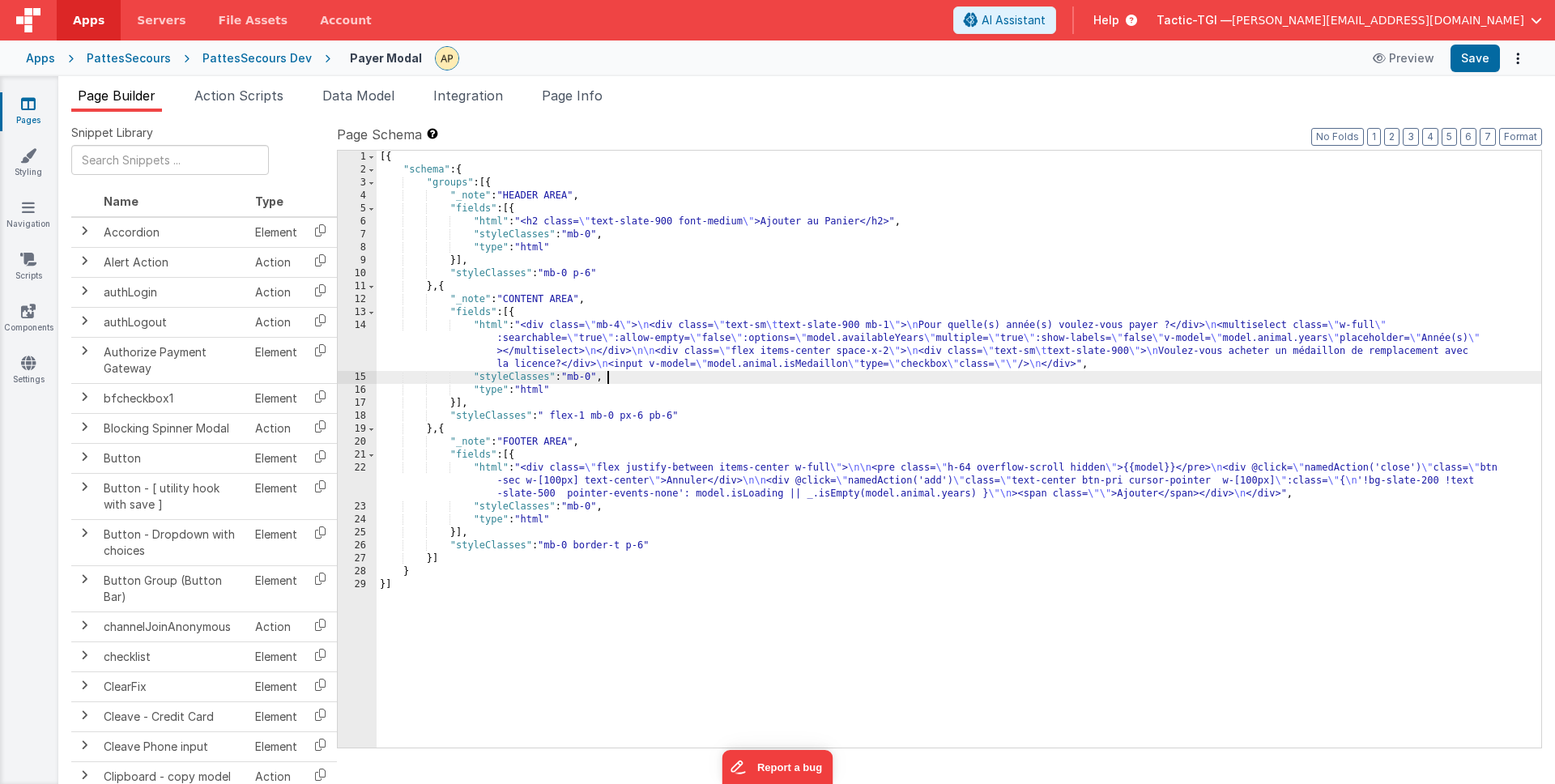
click at [711, 380] on div "[{ "schema" : { "groups" : [{ "_note" : "HEADER AREA" , "fields" : [{ "html" : …" at bounding box center [958, 462] width 1165 height 623
click at [554, 365] on div "[{ "schema" : { "groups" : [{ "_note" : "HEADER AREA" , "fields" : [{ "html" : …" at bounding box center [958, 462] width 1165 height 623
drag, startPoint x: 1471, startPoint y: 60, endPoint x: 116, endPoint y: 72, distance: 1355.1
click at [1471, 60] on button "Save" at bounding box center [1475, 58] width 50 height 27
